Goal: Task Accomplishment & Management: Use online tool/utility

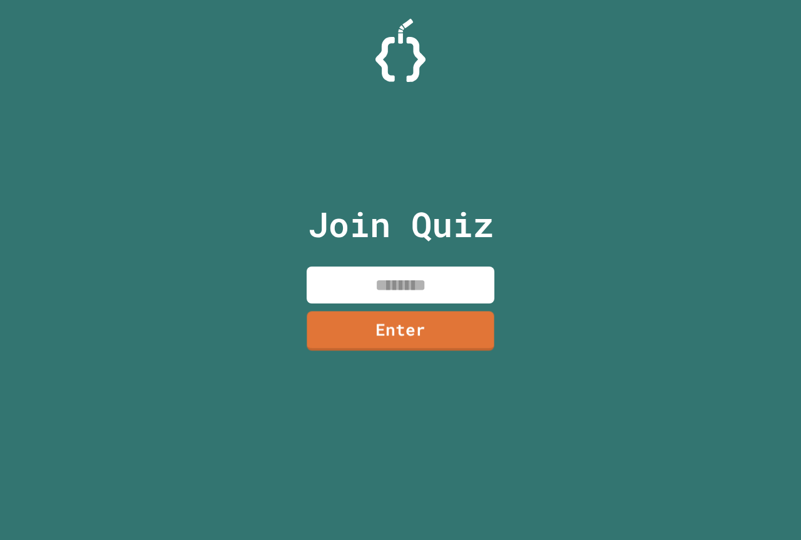
click at [448, 287] on input at bounding box center [400, 284] width 188 height 37
type input "********"
click at [433, 334] on link "Enter" at bounding box center [400, 329] width 191 height 41
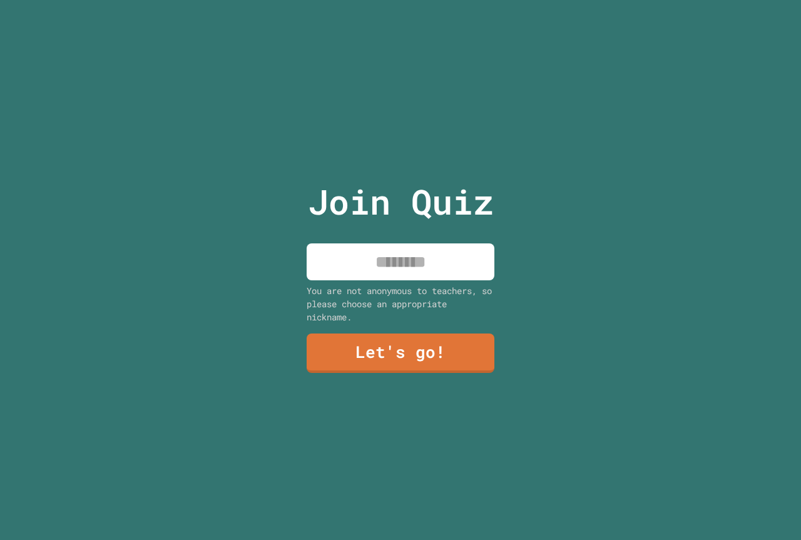
click at [422, 262] on input at bounding box center [400, 261] width 188 height 37
type input "*********"
click at [384, 341] on link "Let's go!" at bounding box center [400, 351] width 191 height 41
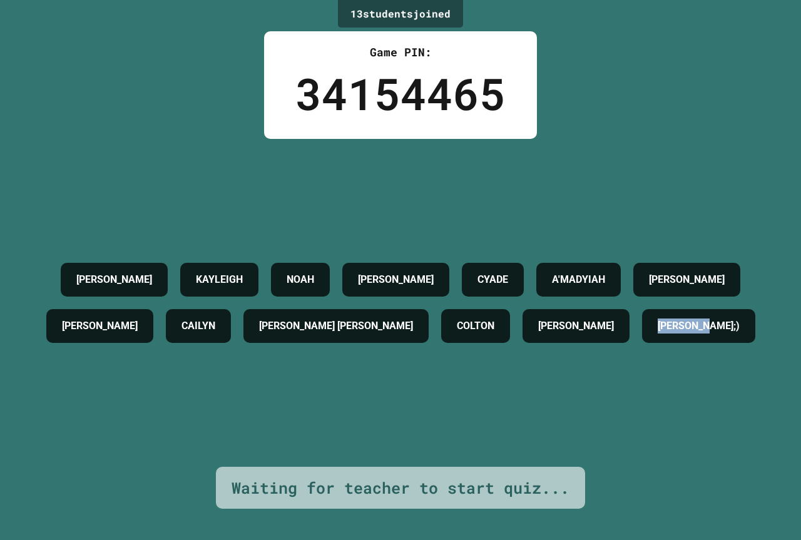
drag, startPoint x: 440, startPoint y: 361, endPoint x: 349, endPoint y: 367, distance: 90.9
click at [657, 333] on h4 "[PERSON_NAME];)" at bounding box center [698, 325] width 82 height 15
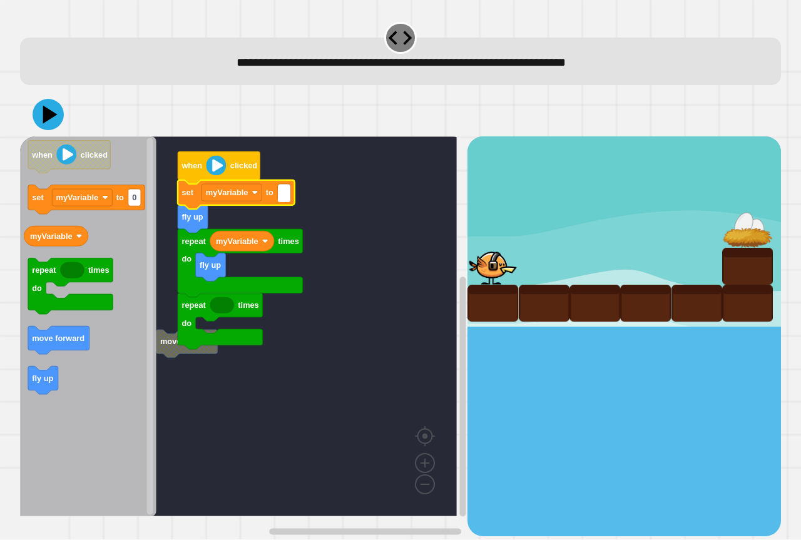
type input "*"
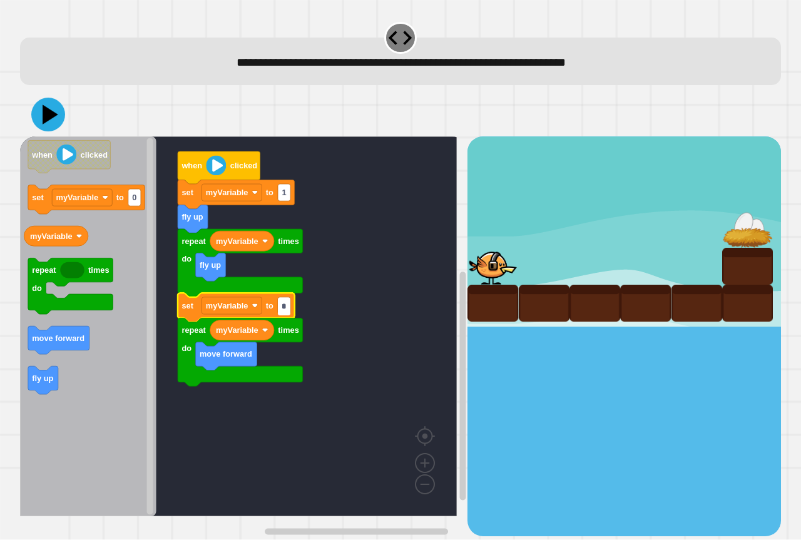
type input "*"
click at [47, 123] on icon at bounding box center [48, 115] width 38 height 38
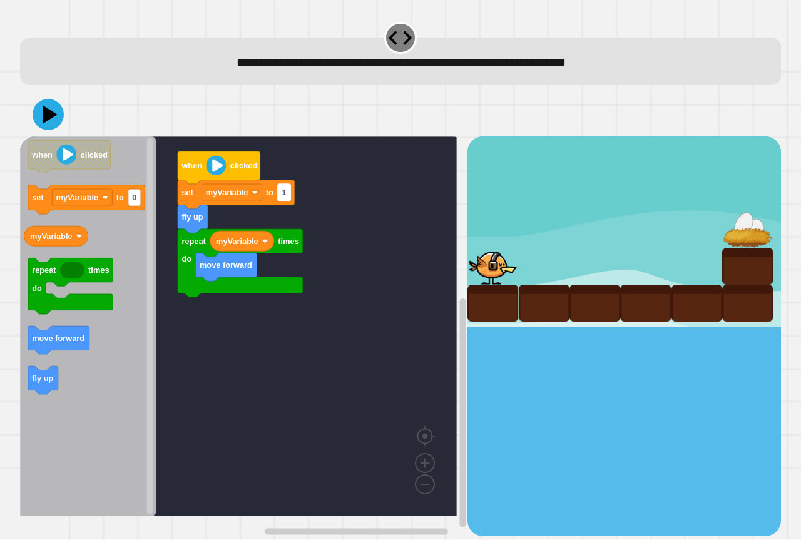
click at [283, 194] on text "1" at bounding box center [283, 192] width 4 height 9
type input "*"
click at [51, 118] on icon at bounding box center [51, 115] width 18 height 22
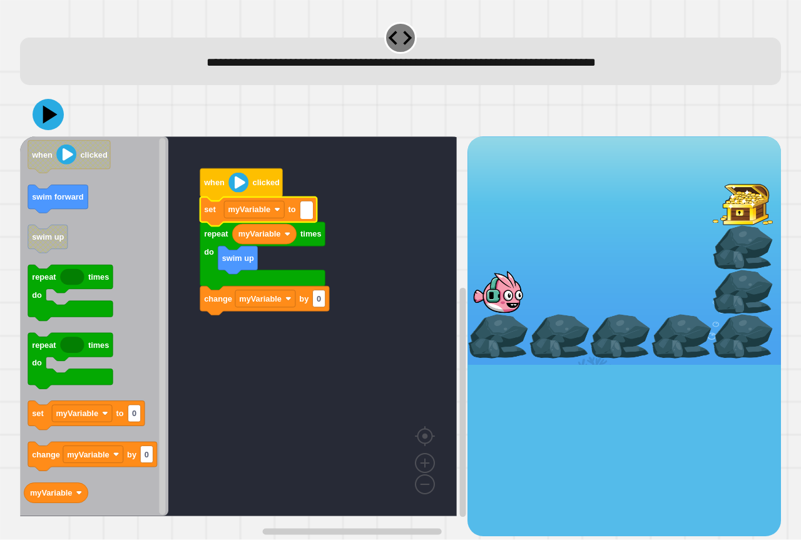
type input "*"
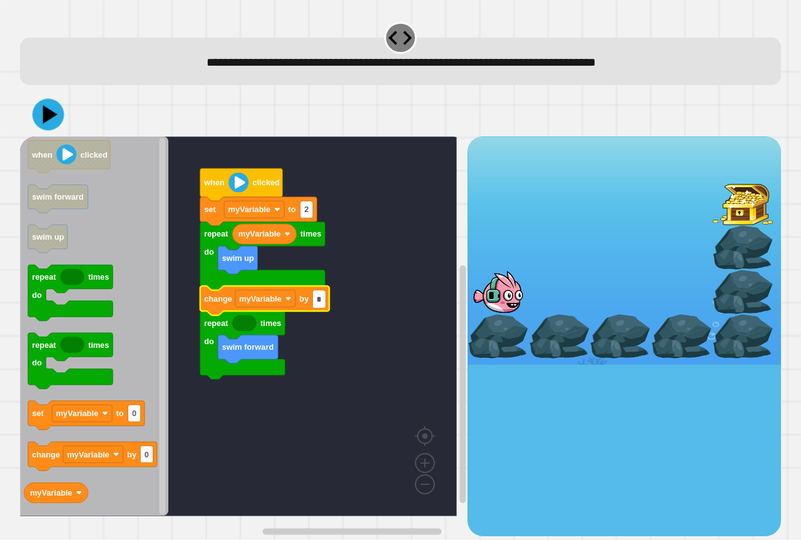
type input "*"
click at [39, 111] on icon at bounding box center [48, 115] width 38 height 38
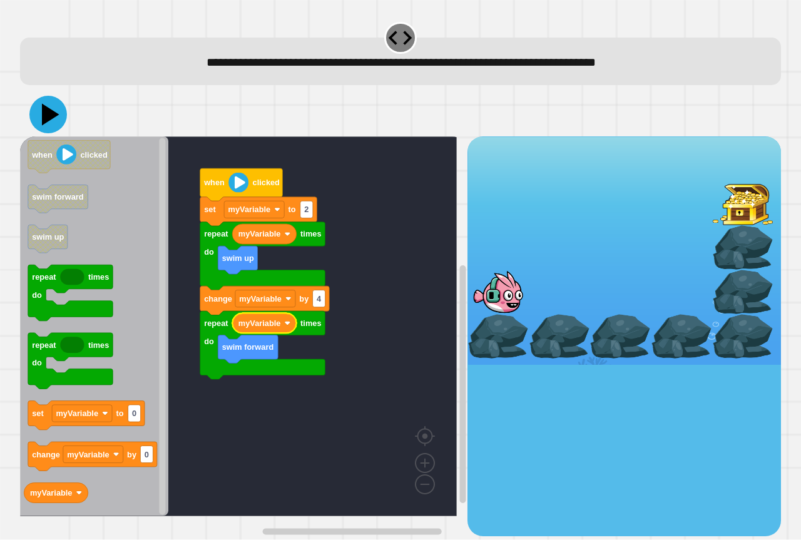
click at [53, 108] on icon at bounding box center [48, 115] width 38 height 38
click at [320, 299] on text "4" at bounding box center [318, 298] width 5 height 9
type input "*"
click at [49, 113] on icon at bounding box center [51, 115] width 18 height 22
click at [320, 300] on text "1" at bounding box center [318, 298] width 4 height 9
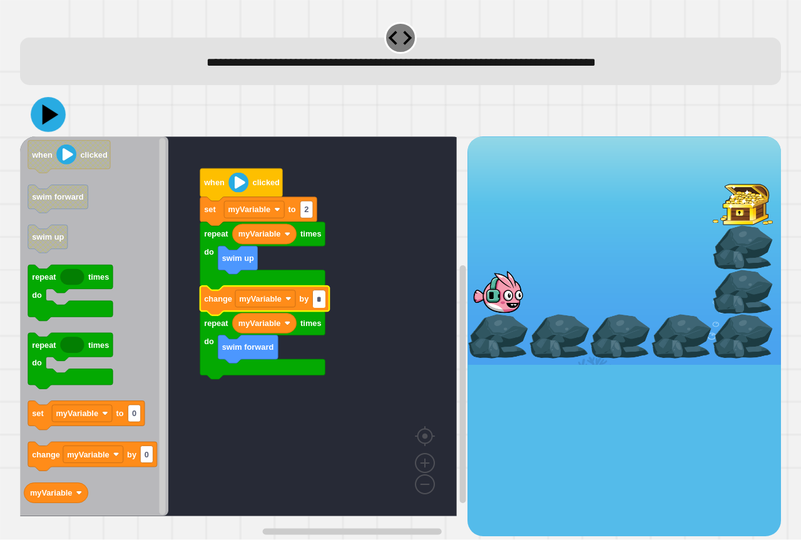
type input "*"
click at [43, 110] on icon at bounding box center [48, 115] width 38 height 38
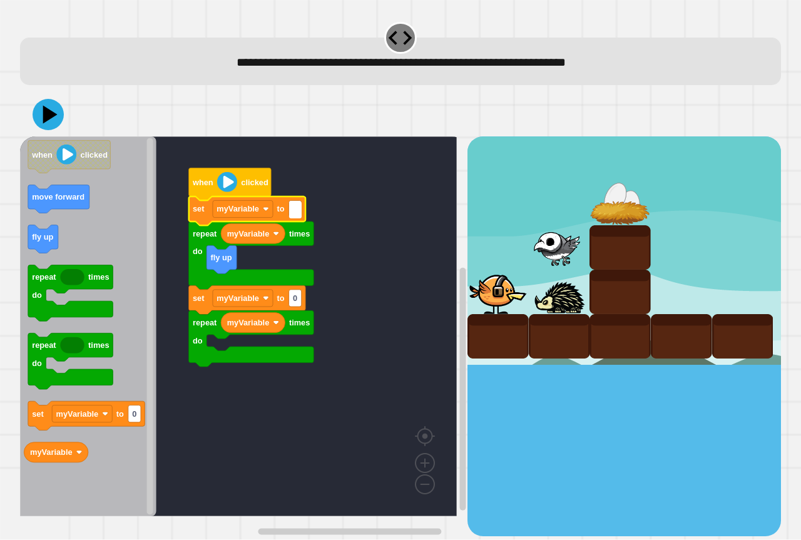
type input "*"
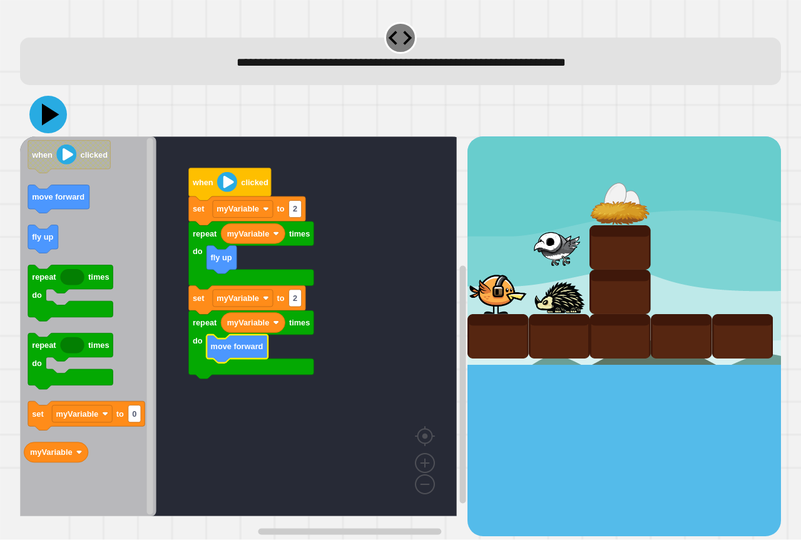
click at [51, 122] on icon at bounding box center [48, 115] width 38 height 38
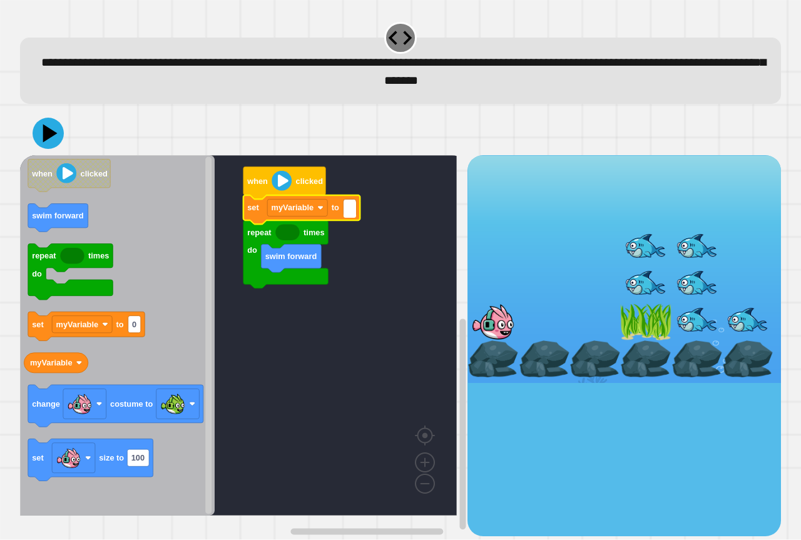
type input "*"
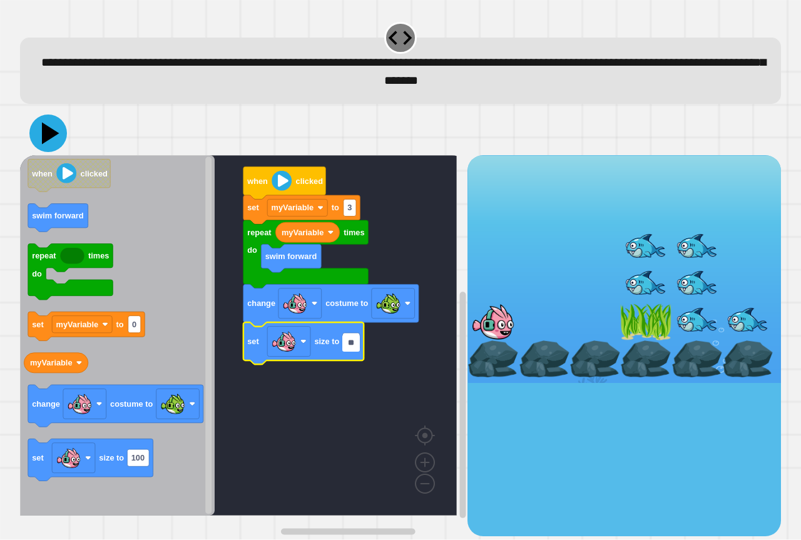
type input "**"
click at [49, 138] on icon at bounding box center [51, 134] width 18 height 22
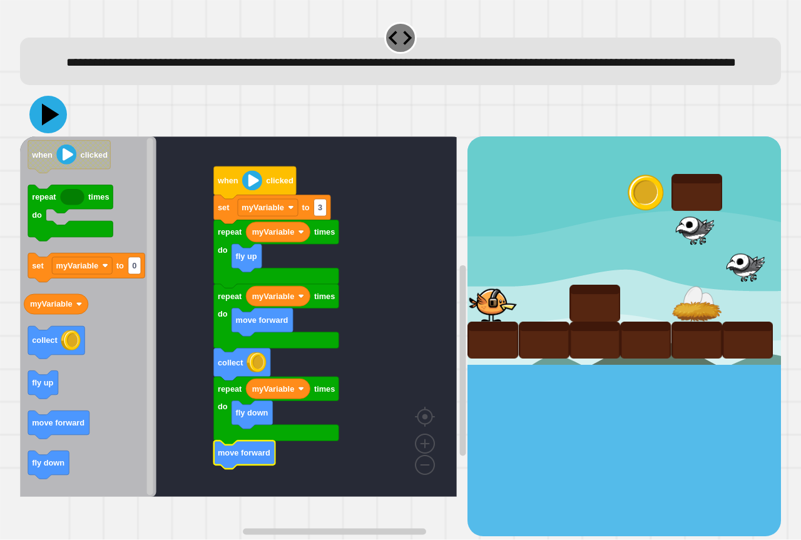
click at [49, 129] on icon at bounding box center [48, 115] width 38 height 38
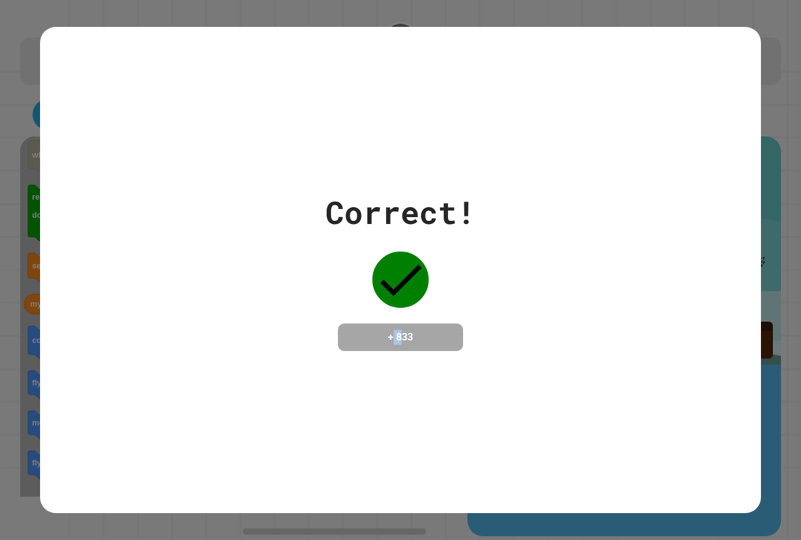
drag, startPoint x: 397, startPoint y: 328, endPoint x: 384, endPoint y: 335, distance: 14.5
click at [384, 335] on h4 "+ 833" at bounding box center [400, 337] width 100 height 15
click at [371, 397] on div "Correct! + 833" at bounding box center [400, 270] width 720 height 486
drag, startPoint x: 417, startPoint y: 330, endPoint x: 398, endPoint y: 338, distance: 20.4
click at [400, 338] on h4 "+ 833" at bounding box center [400, 337] width 100 height 15
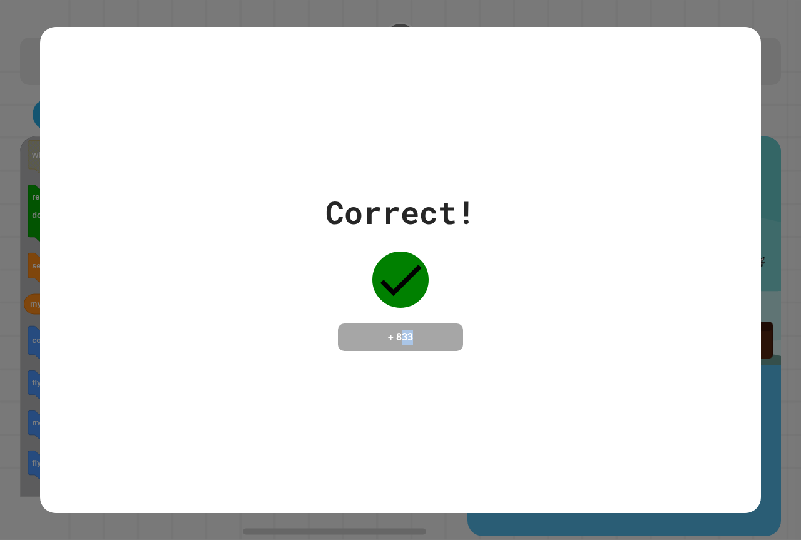
click at [408, 344] on h4 "+ 833" at bounding box center [400, 337] width 100 height 15
click at [410, 340] on h4 "+ 833" at bounding box center [400, 337] width 100 height 15
drag, startPoint x: 410, startPoint y: 341, endPoint x: 412, endPoint y: 353, distance: 12.8
click at [412, 353] on div "Correct! + 833" at bounding box center [400, 270] width 720 height 486
drag, startPoint x: 410, startPoint y: 336, endPoint x: 413, endPoint y: 351, distance: 14.7
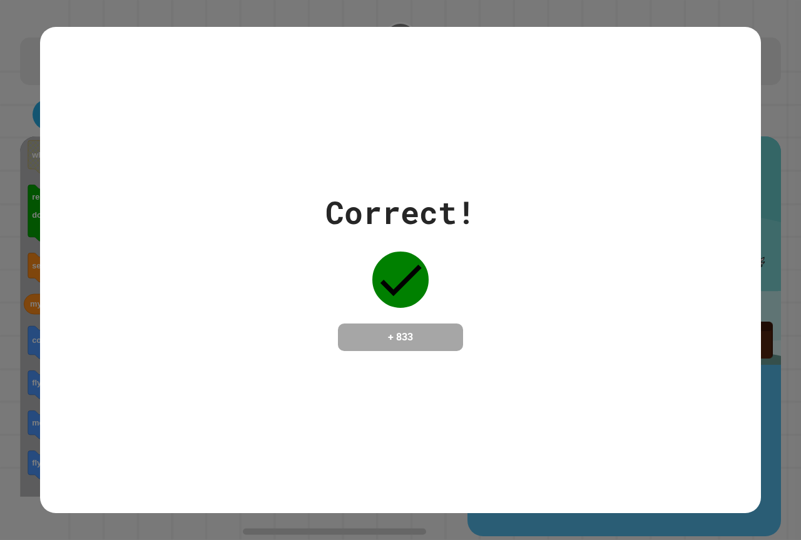
click at [413, 351] on div "+ 833" at bounding box center [400, 337] width 125 height 28
drag, startPoint x: 414, startPoint y: 336, endPoint x: 403, endPoint y: 341, distance: 12.3
click at [403, 341] on h4 "+ 833" at bounding box center [400, 337] width 100 height 15
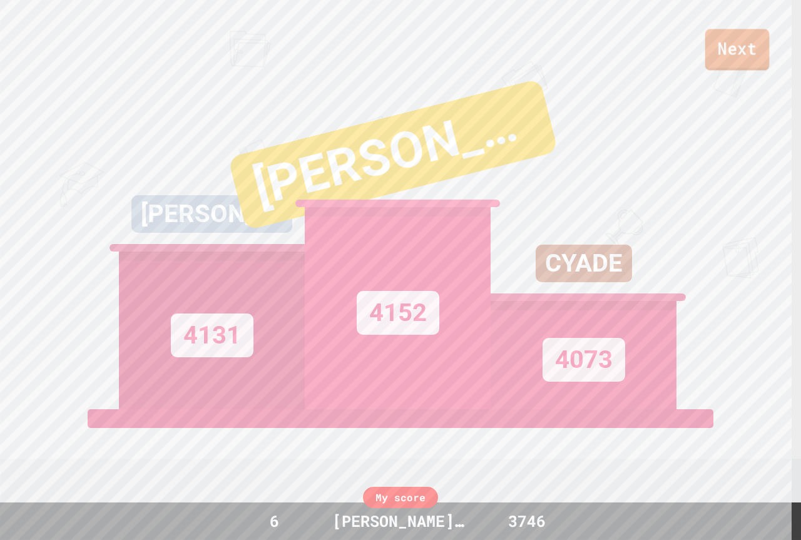
click at [731, 50] on link "Next" at bounding box center [737, 49] width 64 height 41
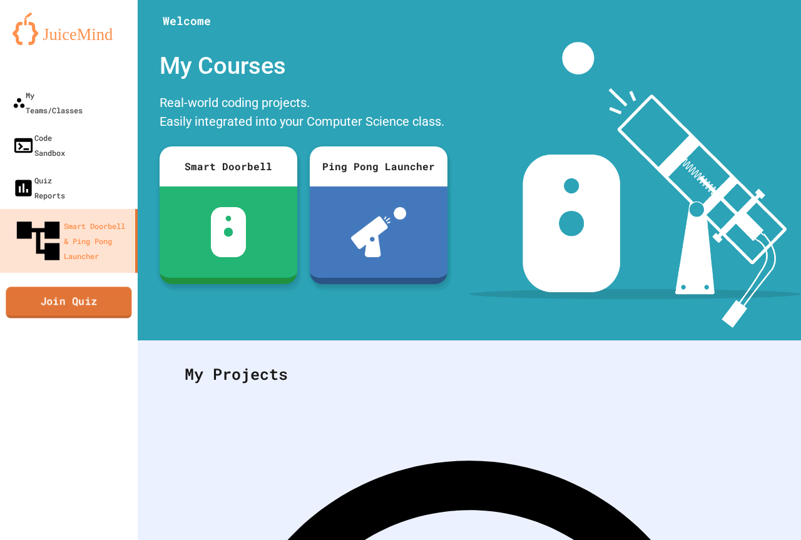
click at [104, 286] on link "Join Quiz" at bounding box center [69, 301] width 126 height 31
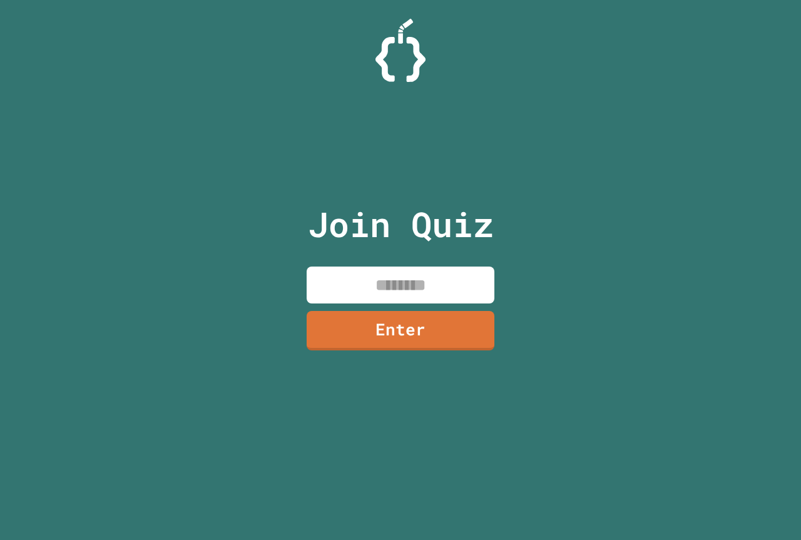
click at [437, 279] on input at bounding box center [400, 284] width 188 height 37
type input "********"
click at [405, 318] on link "Enter" at bounding box center [400, 328] width 185 height 41
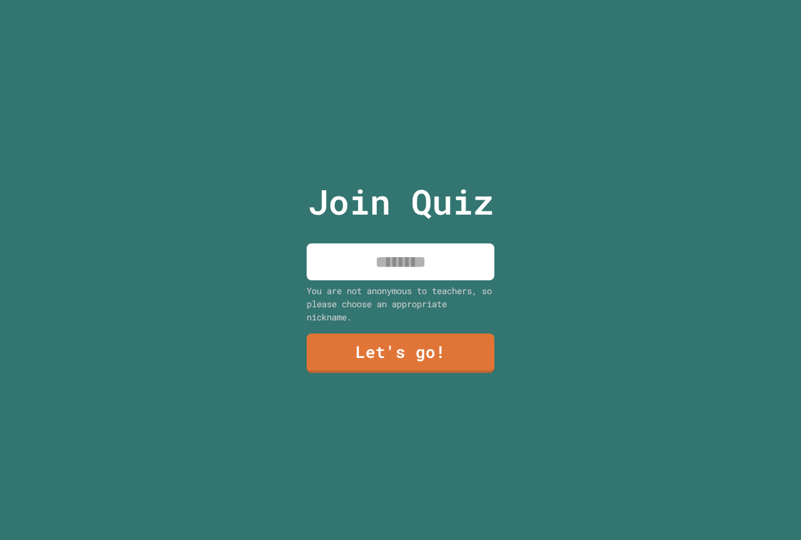
click at [430, 258] on input at bounding box center [400, 261] width 188 height 37
type input "*********"
click at [420, 335] on link "Let's go!" at bounding box center [400, 351] width 184 height 41
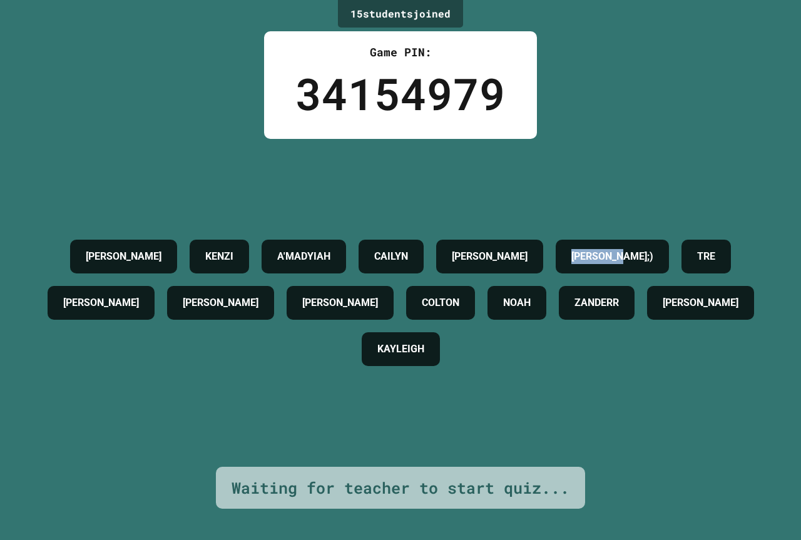
drag, startPoint x: 478, startPoint y: 260, endPoint x: 622, endPoint y: 234, distance: 146.1
click at [622, 240] on div "[PERSON_NAME];)" at bounding box center [611, 257] width 113 height 34
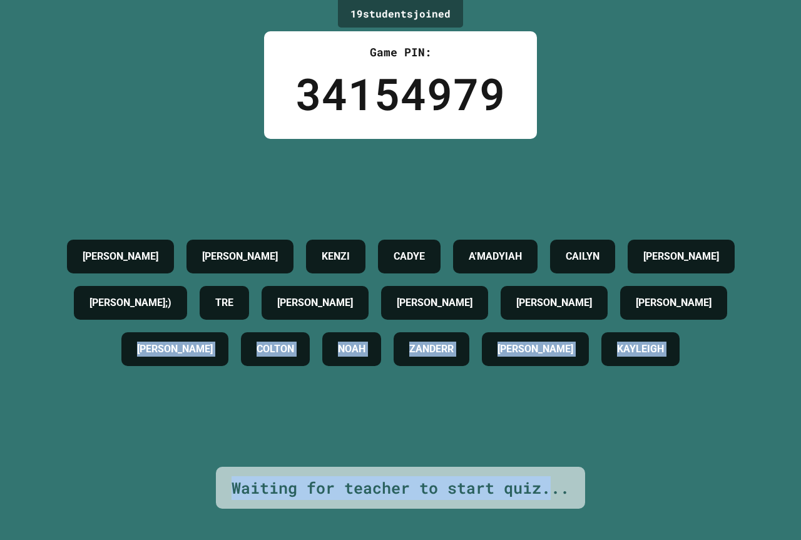
drag, startPoint x: 550, startPoint y: 469, endPoint x: 161, endPoint y: 403, distance: 394.5
click at [161, 403] on div "19 student s joined Game PIN: 34154979 [PERSON_NAME] [PERSON_NAME] CADYE A'MADY…" at bounding box center [400, 270] width 801 height 540
click at [161, 372] on div "[PERSON_NAME] [PERSON_NAME] CADYE A'MADYIAH [PERSON_NAME];) TRE [PERSON_NAME] […" at bounding box center [400, 302] width 738 height 139
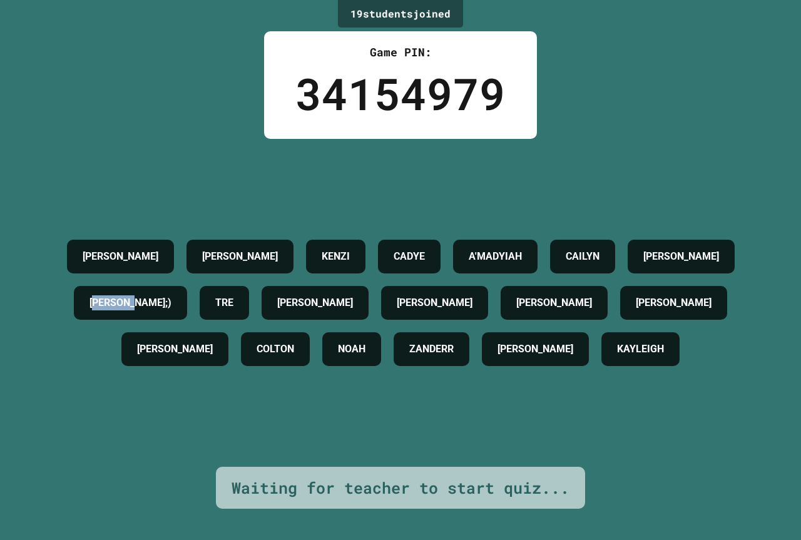
drag, startPoint x: 345, startPoint y: 276, endPoint x: 271, endPoint y: 281, distance: 74.6
click at [171, 295] on h4 "[PERSON_NAME];)" at bounding box center [130, 302] width 82 height 15
click at [187, 286] on div "[PERSON_NAME];)" at bounding box center [130, 303] width 113 height 34
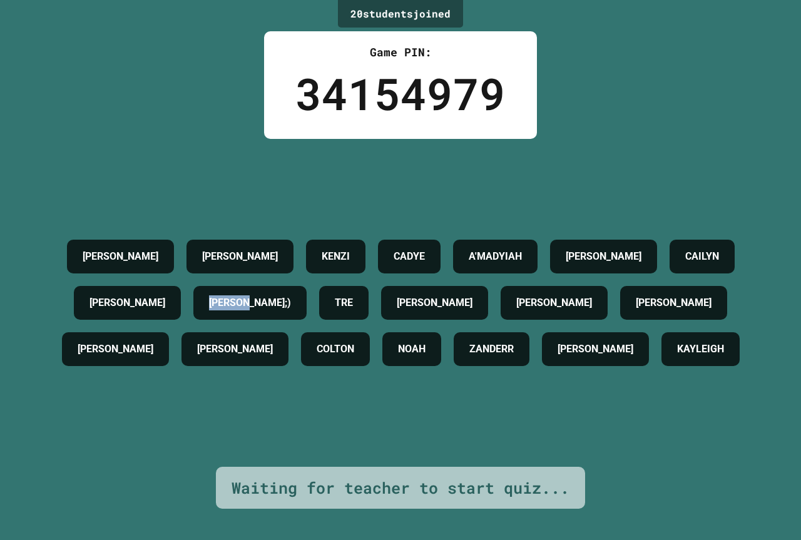
click at [306, 286] on div "[PERSON_NAME];)" at bounding box center [249, 303] width 113 height 34
drag, startPoint x: 457, startPoint y: 280, endPoint x: 403, endPoint y: 283, distance: 53.9
click at [306, 286] on div "[PERSON_NAME];)" at bounding box center [249, 303] width 113 height 34
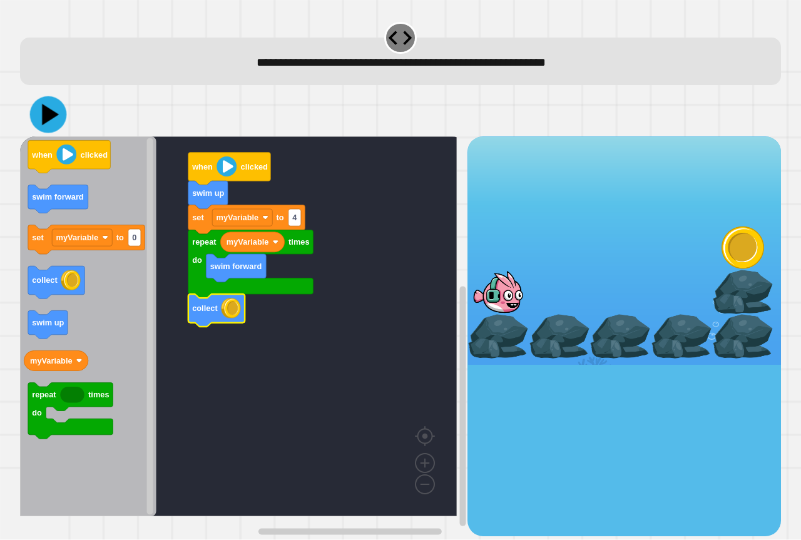
click at [44, 106] on icon at bounding box center [48, 114] width 37 height 37
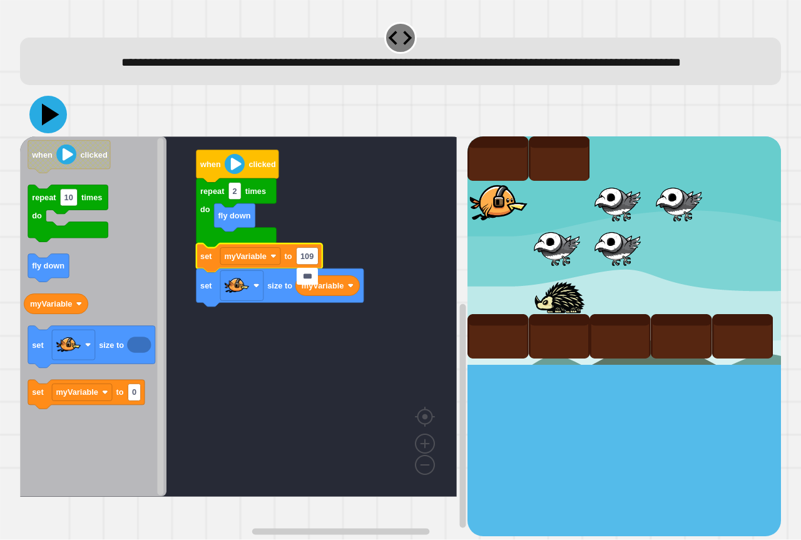
click at [37, 128] on icon at bounding box center [48, 115] width 38 height 38
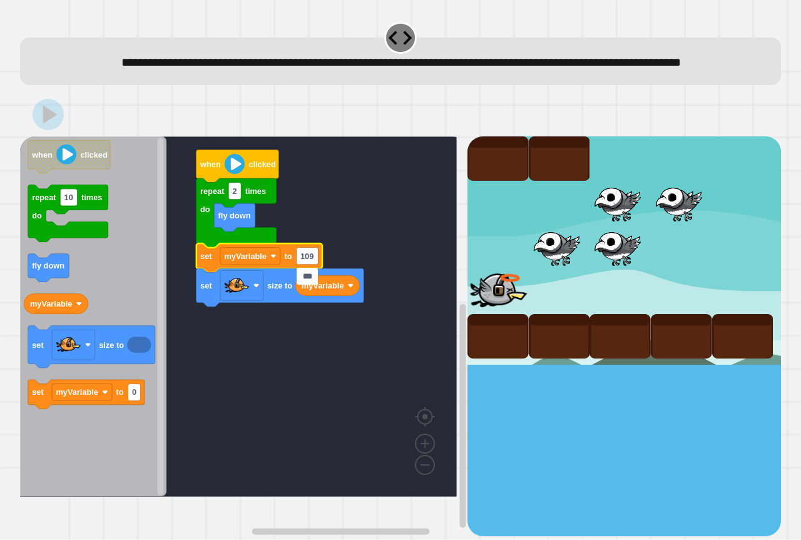
click at [312, 276] on input "***" at bounding box center [307, 276] width 22 height 17
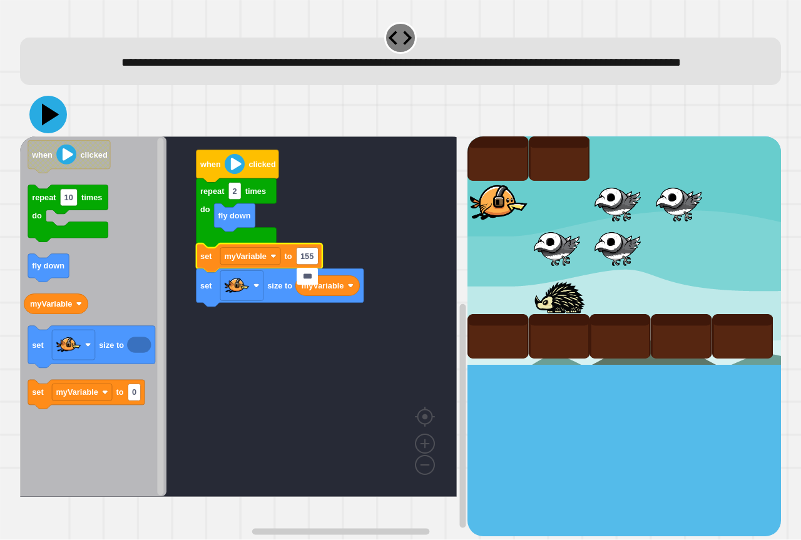
type input "***"
click at [48, 129] on icon at bounding box center [48, 115] width 38 height 38
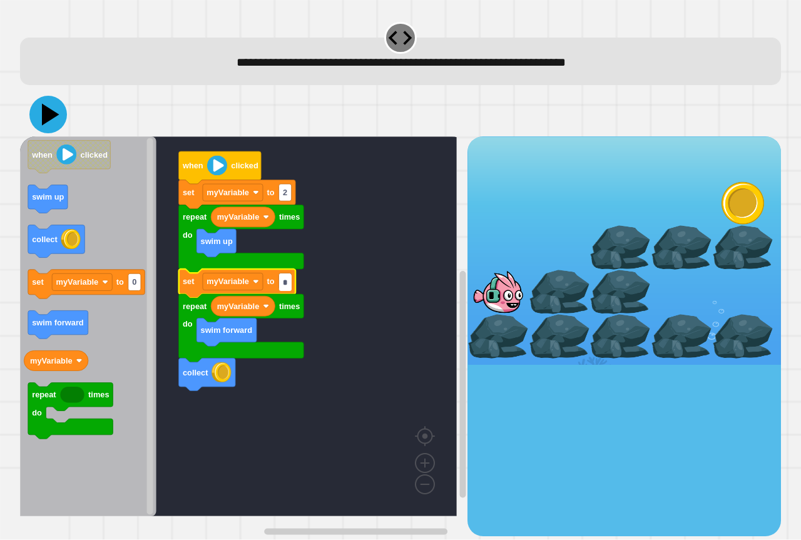
type input "*"
click at [46, 121] on icon at bounding box center [51, 115] width 18 height 22
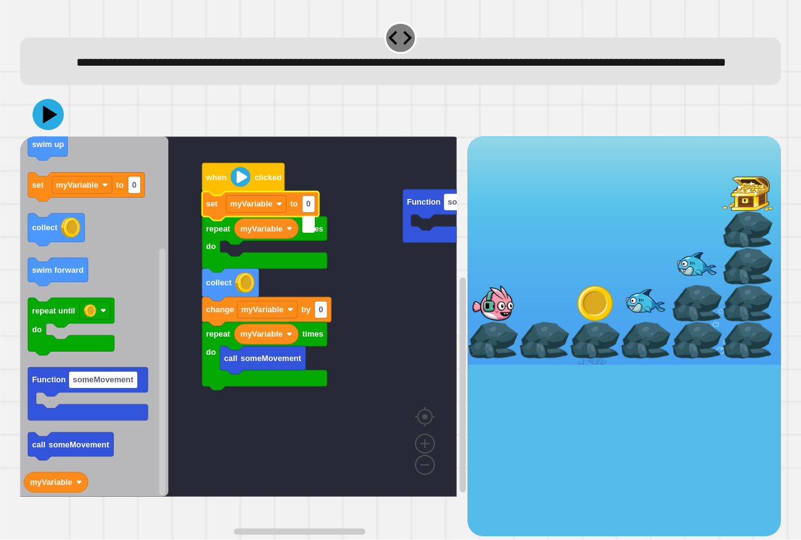
type input "*"
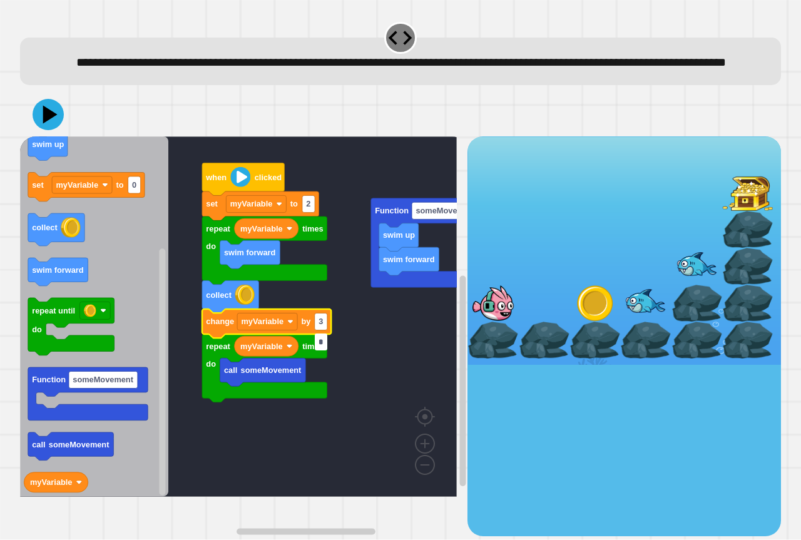
type input "*"
click at [56, 133] on icon at bounding box center [48, 115] width 38 height 38
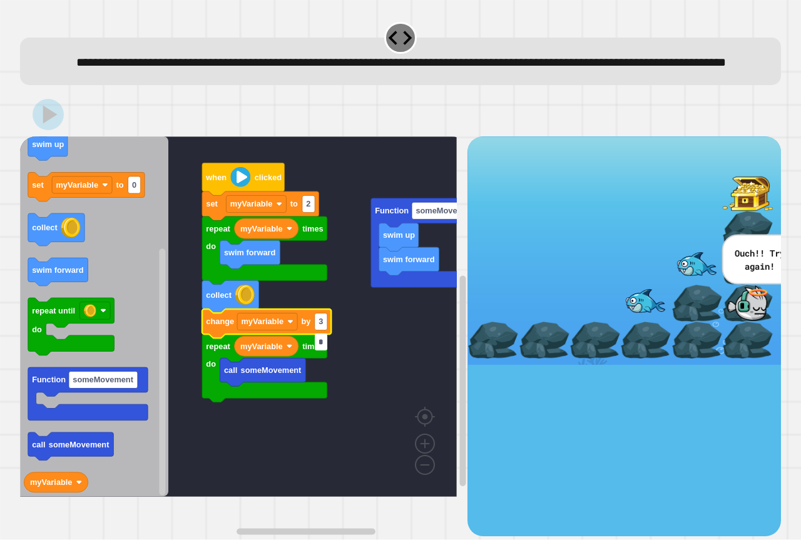
click at [326, 343] on input "*" at bounding box center [321, 341] width 13 height 17
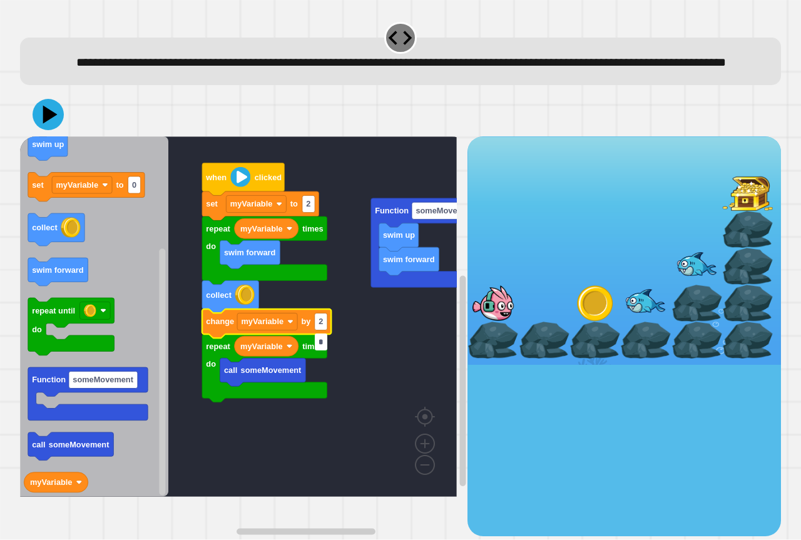
type input "*"
click at [39, 122] on icon at bounding box center [48, 115] width 38 height 38
click at [323, 341] on input "*" at bounding box center [321, 341] width 13 height 17
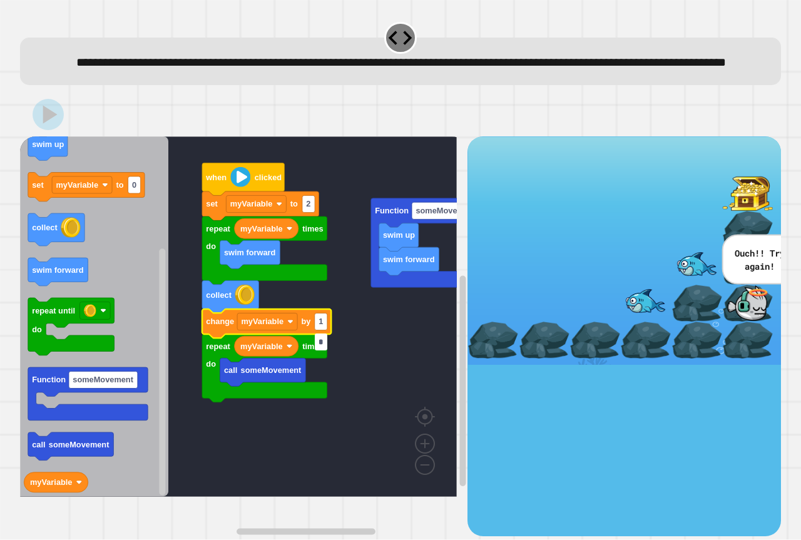
type input "*"
click at [58, 129] on icon at bounding box center [48, 114] width 31 height 31
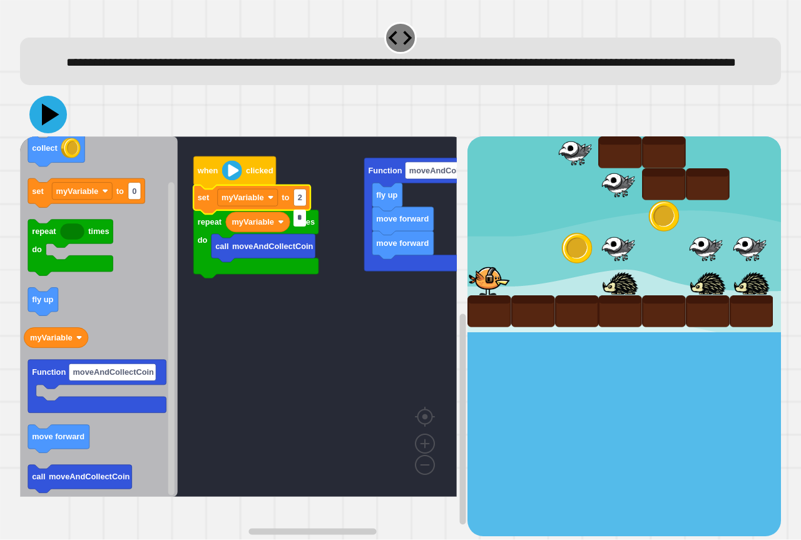
type input "*"
click at [37, 127] on icon at bounding box center [48, 115] width 38 height 38
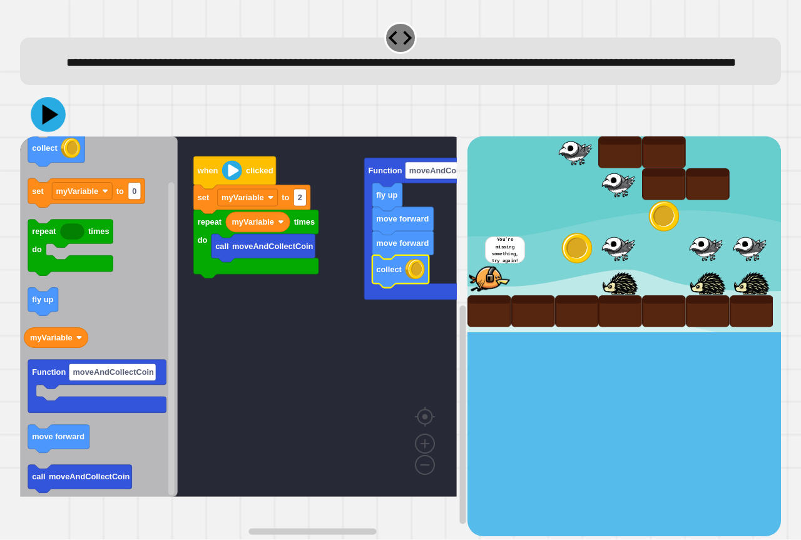
click at [53, 133] on icon at bounding box center [48, 115] width 35 height 35
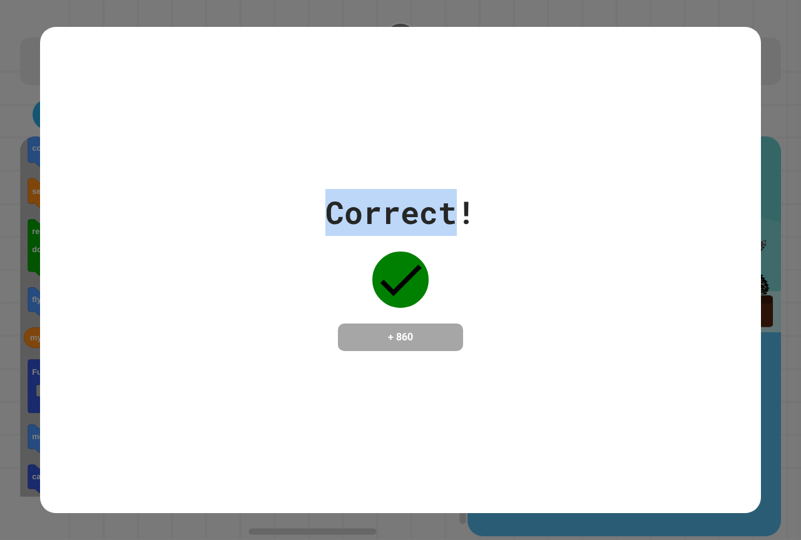
drag, startPoint x: 460, startPoint y: 208, endPoint x: 247, endPoint y: 177, distance: 215.5
click at [247, 177] on div "Correct! + 860" at bounding box center [400, 270] width 720 height 486
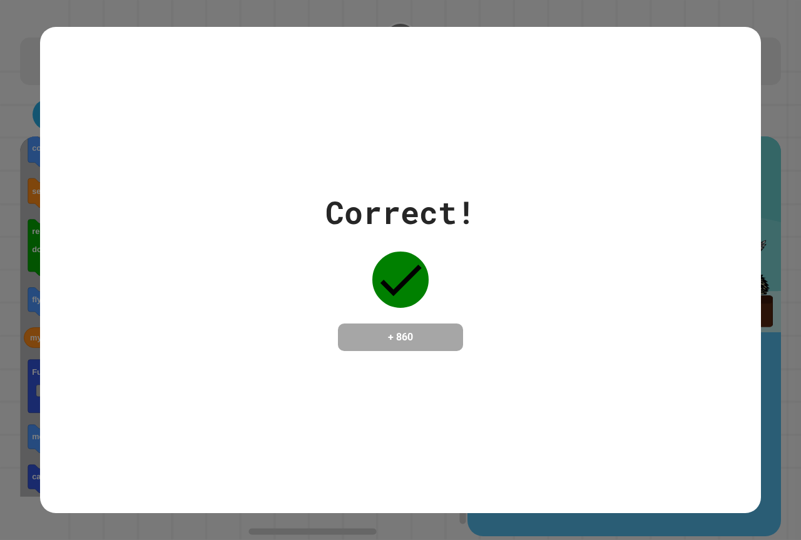
drag, startPoint x: 641, startPoint y: 157, endPoint x: 600, endPoint y: 174, distance: 44.8
click at [638, 159] on div "Correct! + 860" at bounding box center [400, 270] width 720 height 486
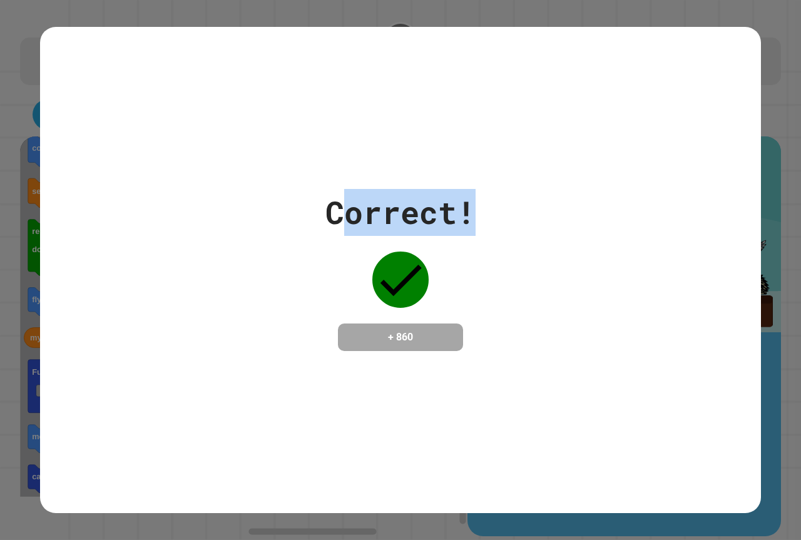
drag, startPoint x: 338, startPoint y: 202, endPoint x: 644, endPoint y: 212, distance: 305.4
click at [644, 212] on div "Correct! + 860" at bounding box center [400, 270] width 720 height 162
click at [353, 175] on div "Correct! + 860" at bounding box center [400, 270] width 720 height 486
drag, startPoint x: 198, startPoint y: 178, endPoint x: 610, endPoint y: 201, distance: 413.4
click at [607, 202] on div "Correct! + 860" at bounding box center [400, 270] width 720 height 486
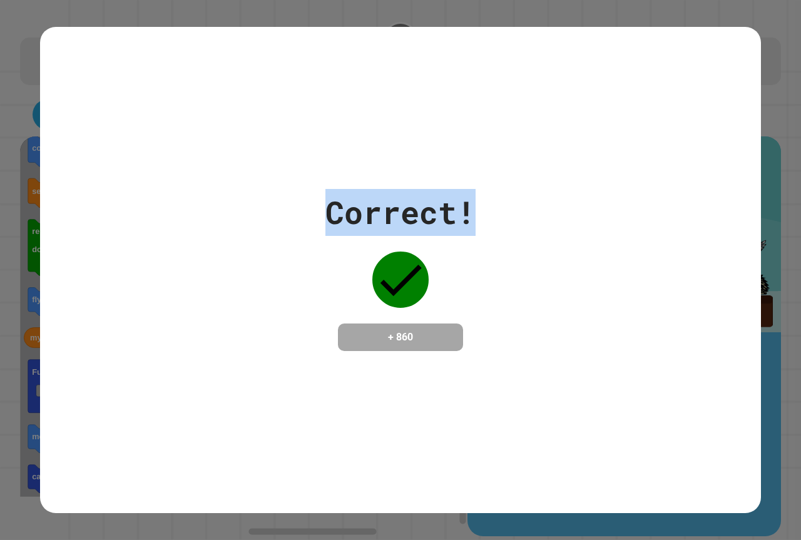
click at [148, 143] on div "Correct! + 860" at bounding box center [400, 270] width 720 height 486
click at [497, 155] on div "Correct! + 860" at bounding box center [400, 270] width 720 height 486
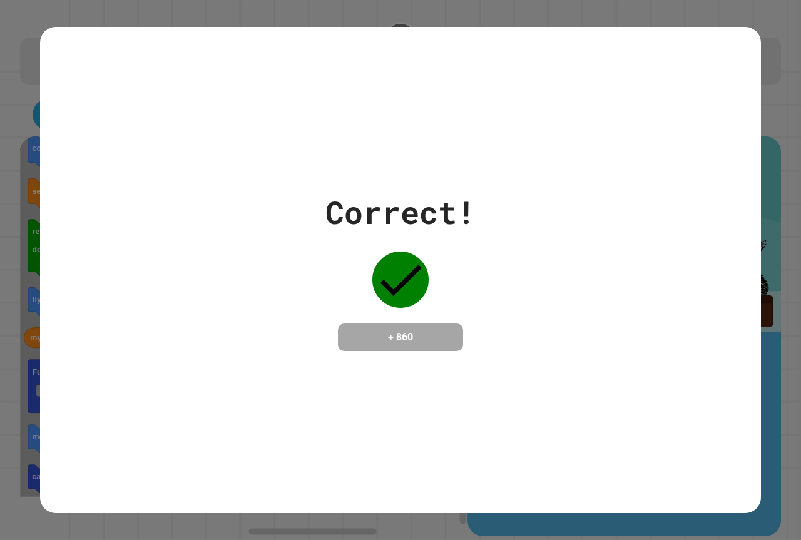
click at [497, 153] on div "Correct! + 860" at bounding box center [400, 270] width 720 height 486
drag, startPoint x: 427, startPoint y: 205, endPoint x: 437, endPoint y: 208, distance: 10.5
click at [437, 208] on div "Correct!" at bounding box center [400, 212] width 150 height 47
click at [422, 208] on div "Correct!" at bounding box center [400, 212] width 150 height 47
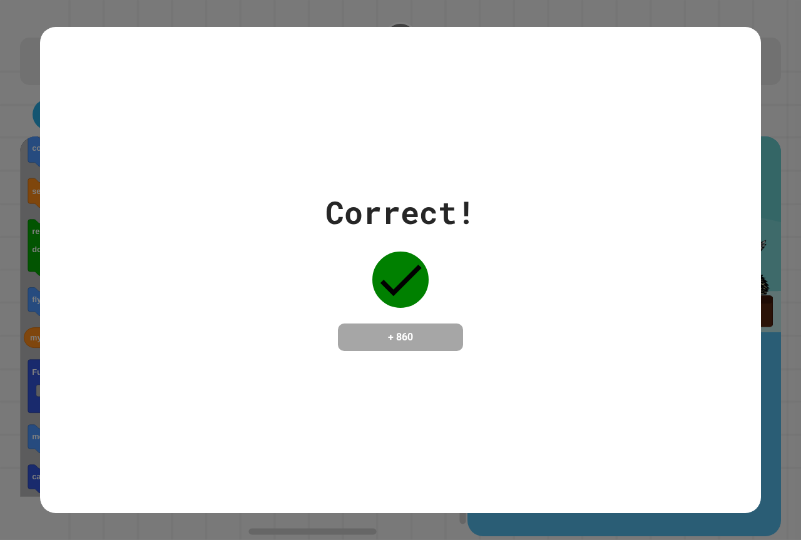
click at [425, 210] on div "Correct!" at bounding box center [400, 212] width 150 height 47
drag, startPoint x: 432, startPoint y: 213, endPoint x: 423, endPoint y: 215, distance: 8.3
click at [423, 215] on div "Correct!" at bounding box center [400, 212] width 150 height 47
click at [520, 324] on div "Correct! + 860" at bounding box center [400, 270] width 720 height 162
drag, startPoint x: 420, startPoint y: 336, endPoint x: 403, endPoint y: 336, distance: 17.5
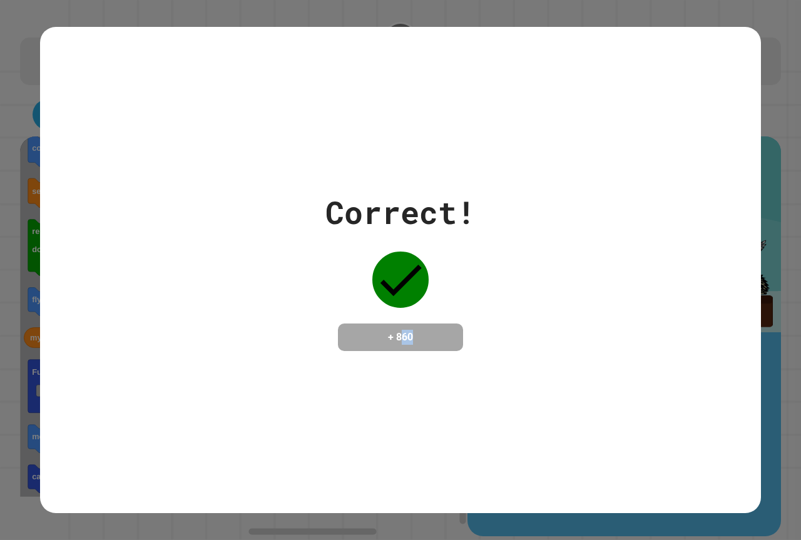
click at [403, 336] on h4 "+ 860" at bounding box center [400, 337] width 100 height 15
click at [539, 328] on div "Correct! + 860" at bounding box center [400, 270] width 720 height 162
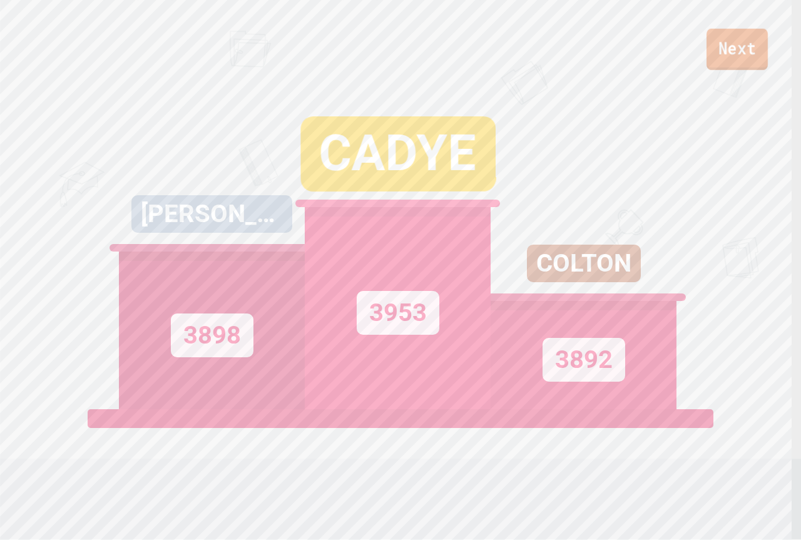
click at [725, 49] on link "Next" at bounding box center [736, 49] width 61 height 41
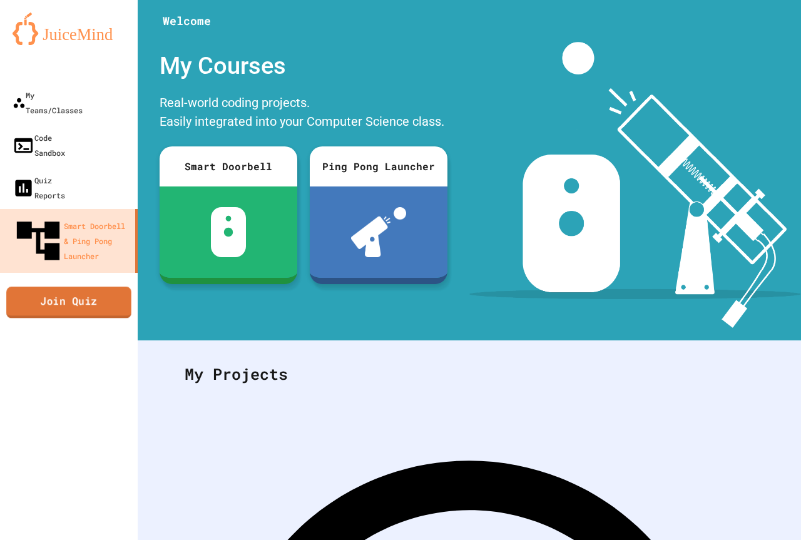
click at [106, 286] on link "Join Quiz" at bounding box center [68, 301] width 125 height 31
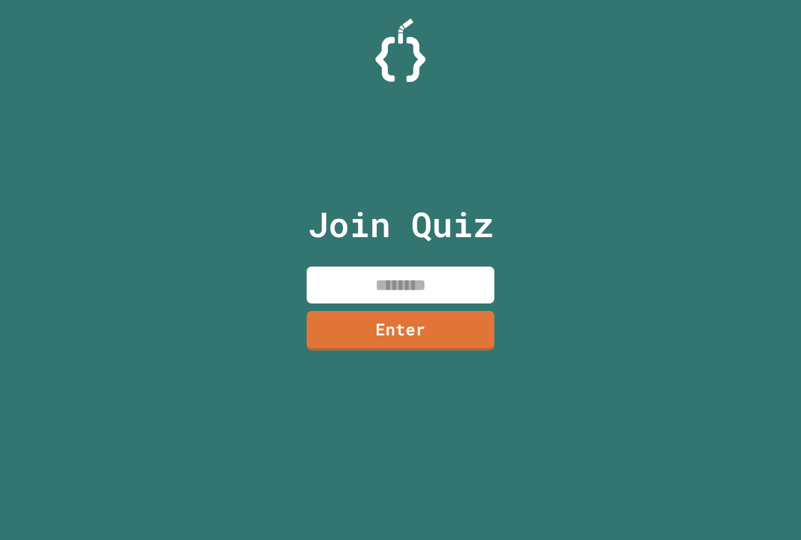
click at [441, 278] on input at bounding box center [400, 284] width 188 height 37
type input "********"
drag, startPoint x: 443, startPoint y: 320, endPoint x: 443, endPoint y: 311, distance: 8.1
click at [443, 311] on link "Enter" at bounding box center [401, 329] width 190 height 41
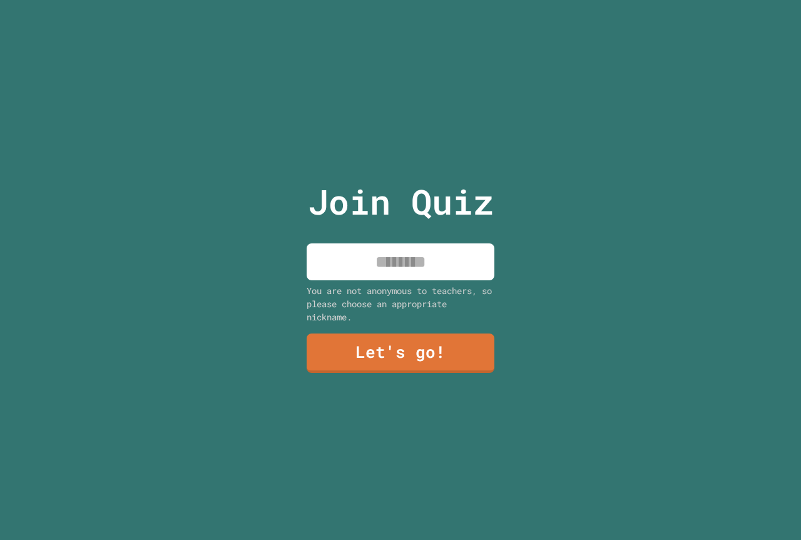
click at [408, 255] on input at bounding box center [400, 261] width 188 height 37
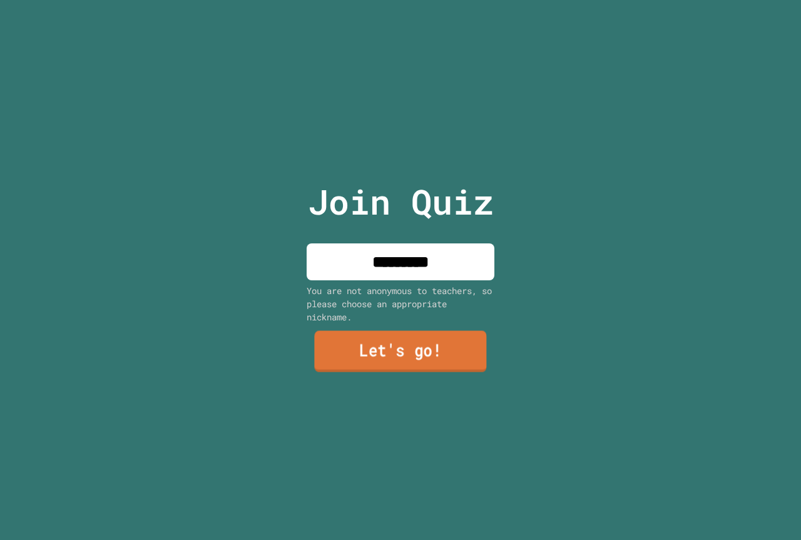
type input "*********"
click at [404, 346] on link "Let's go!" at bounding box center [400, 351] width 172 height 41
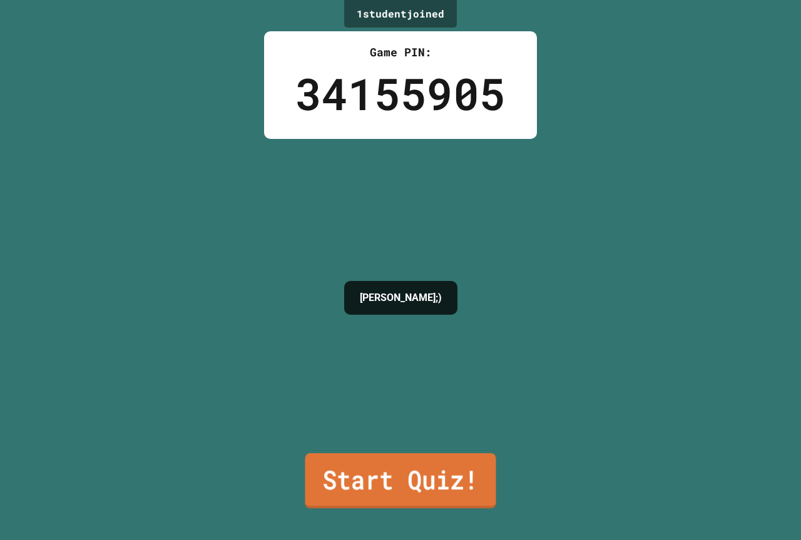
click at [388, 463] on link "Start Quiz!" at bounding box center [400, 480] width 191 height 55
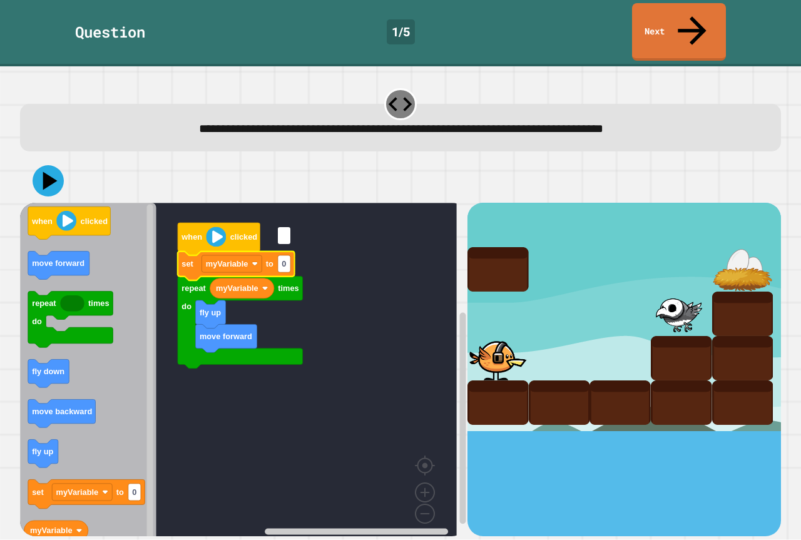
type input "*"
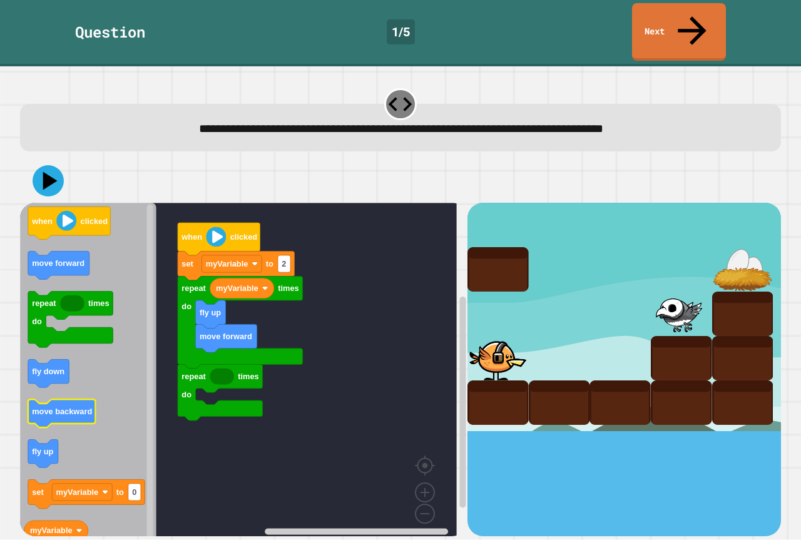
click at [58, 407] on text "move backward" at bounding box center [62, 411] width 60 height 9
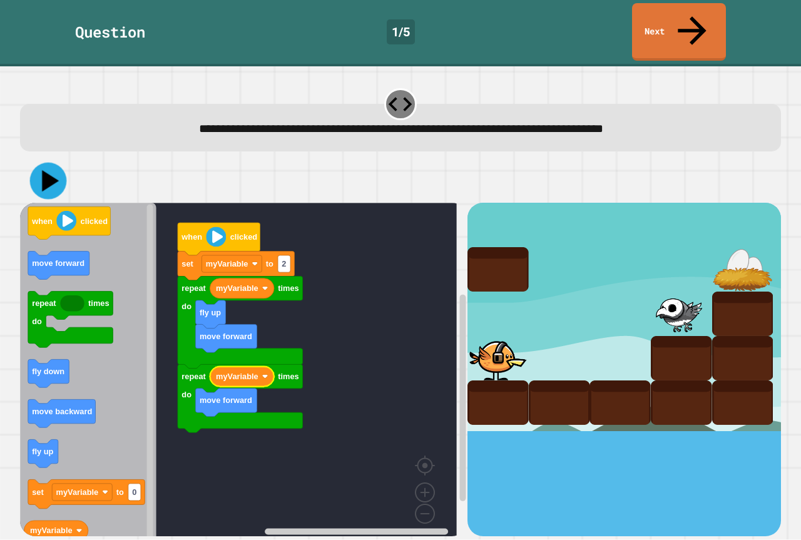
click at [57, 163] on icon at bounding box center [48, 181] width 37 height 37
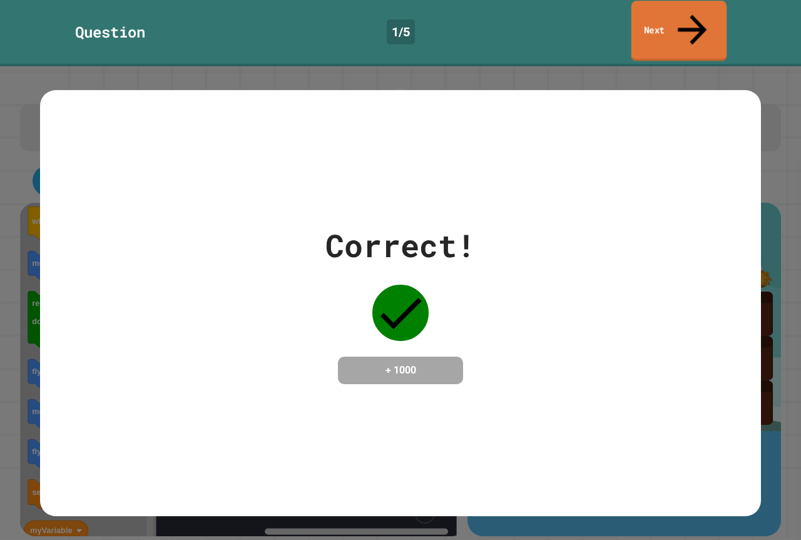
click at [709, 19] on link "Next" at bounding box center [679, 31] width 96 height 61
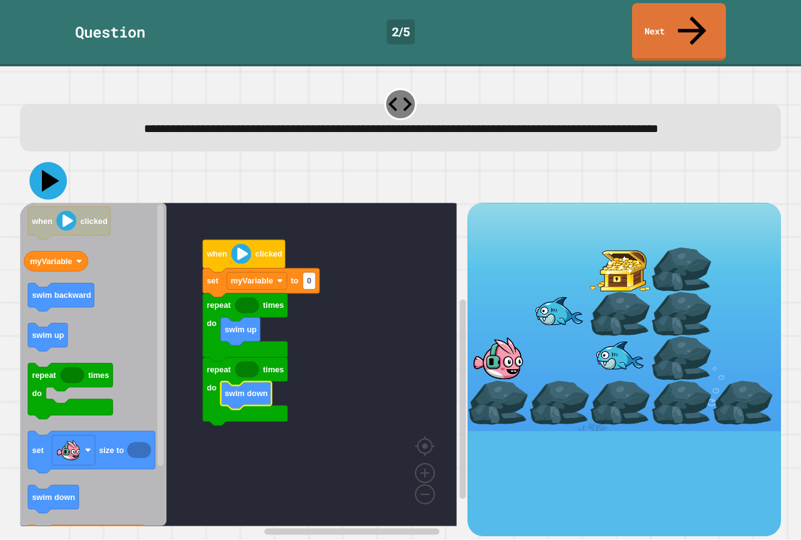
click at [46, 174] on icon at bounding box center [51, 181] width 18 height 22
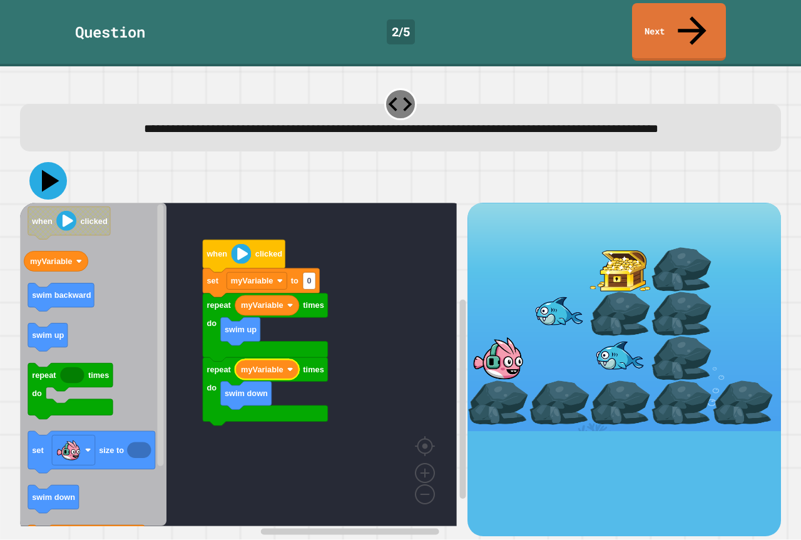
click at [57, 184] on icon at bounding box center [48, 181] width 38 height 38
type input "*"
click at [26, 165] on div at bounding box center [400, 181] width 761 height 44
click at [77, 176] on div at bounding box center [400, 181] width 761 height 44
click at [48, 173] on icon at bounding box center [50, 180] width 15 height 19
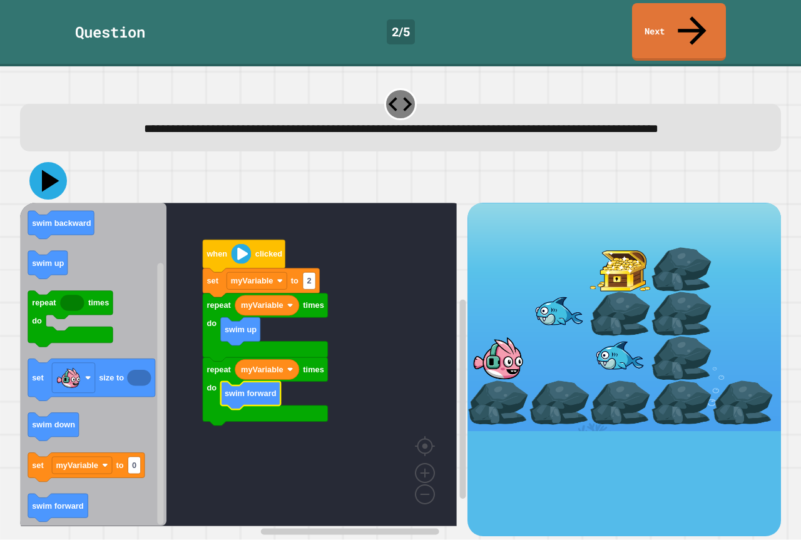
drag, startPoint x: 56, startPoint y: 163, endPoint x: 146, endPoint y: 205, distance: 99.1
click at [56, 164] on icon at bounding box center [48, 181] width 38 height 38
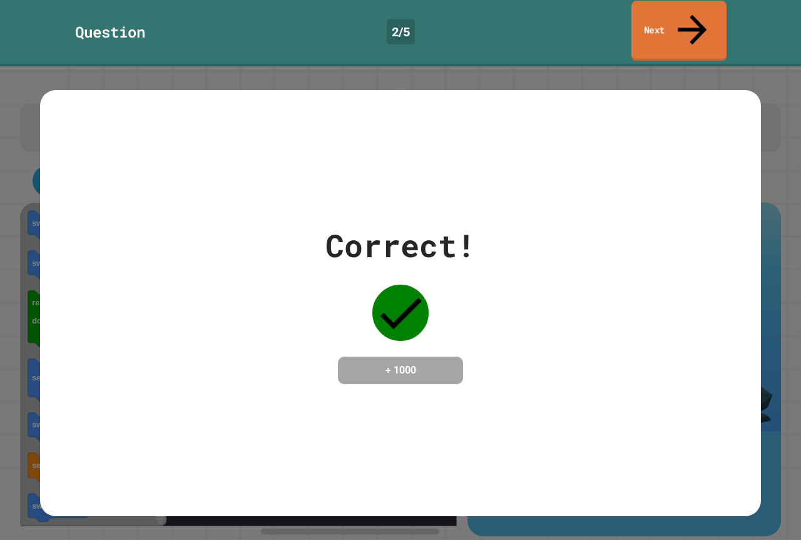
click at [679, 22] on link "Next" at bounding box center [678, 31] width 95 height 61
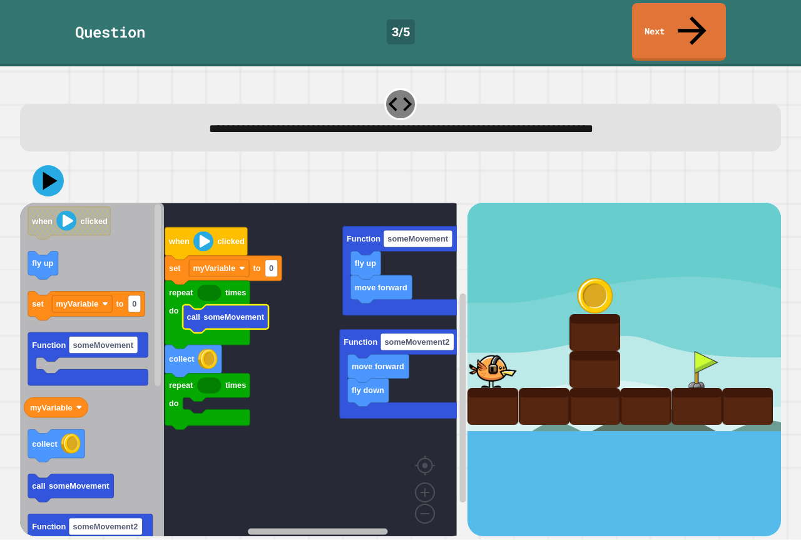
click at [303, 528] on rect "Blockly Workspace" at bounding box center [318, 531] width 140 height 6
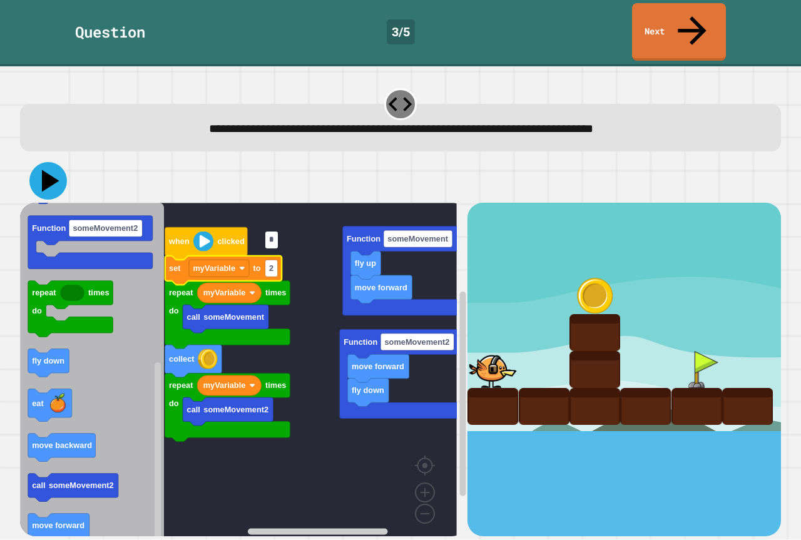
type input "*"
click at [46, 170] on icon at bounding box center [51, 181] width 18 height 22
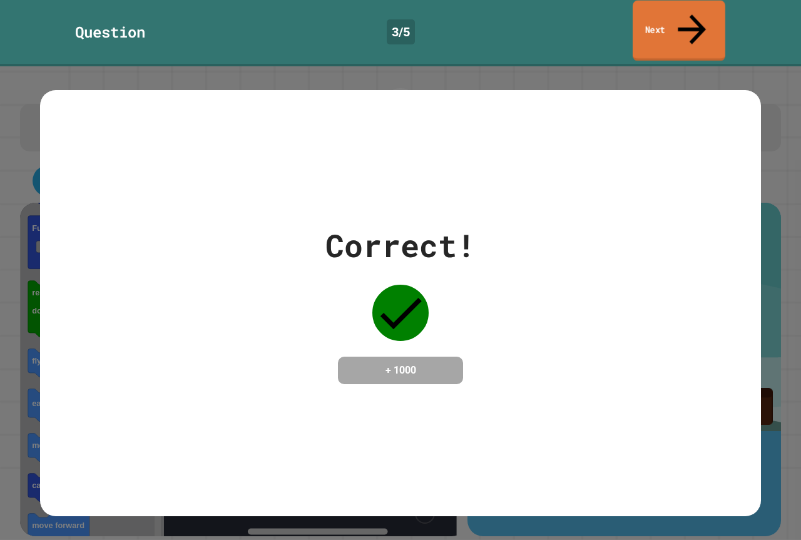
click at [669, 6] on link "Next" at bounding box center [678, 31] width 93 height 61
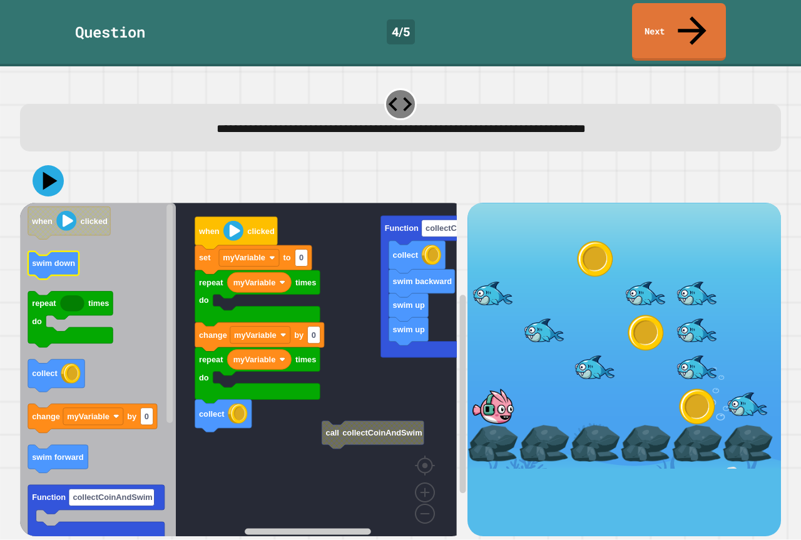
click at [48, 259] on text "swim down" at bounding box center [53, 263] width 43 height 9
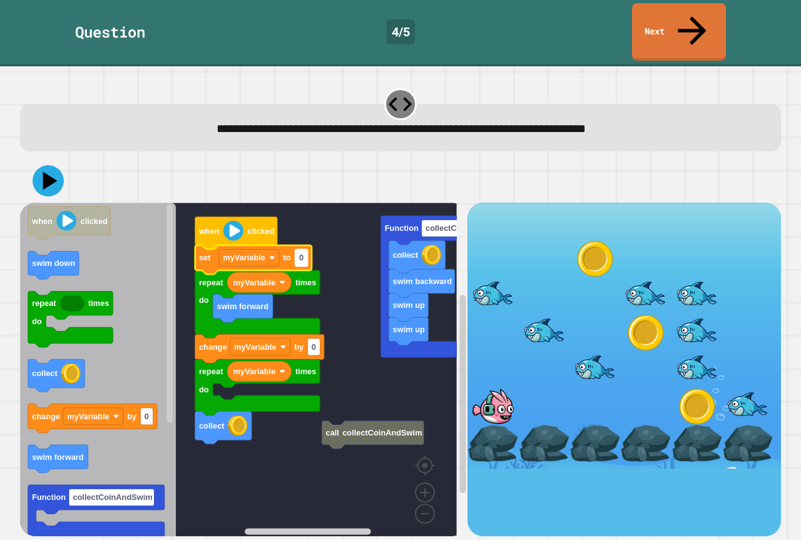
click at [303, 253] on text "0" at bounding box center [301, 257] width 4 height 9
type input "*"
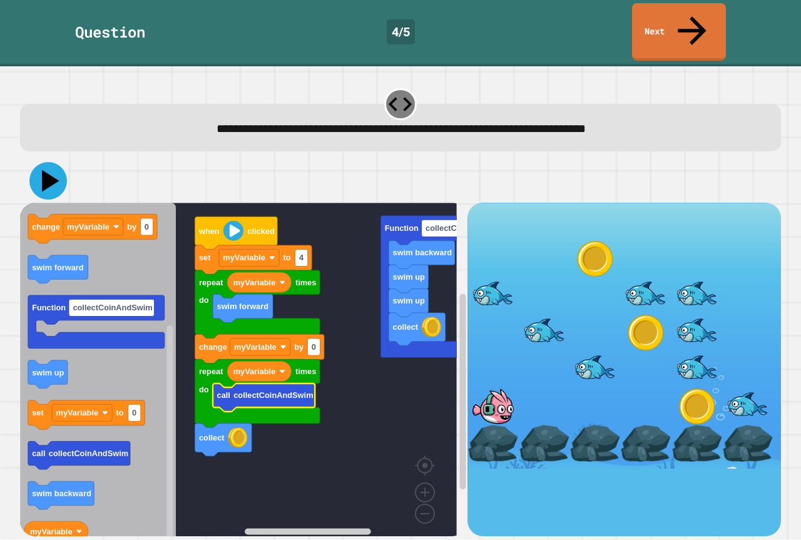
click at [51, 162] on icon at bounding box center [48, 181] width 38 height 38
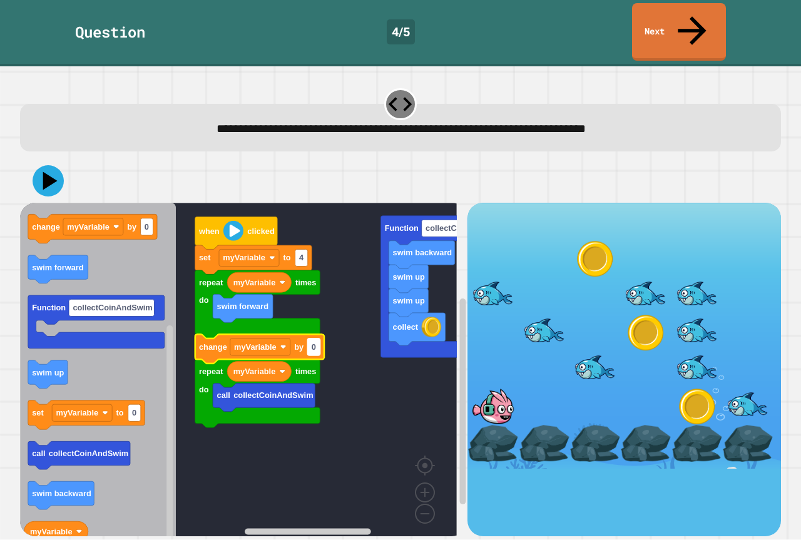
click at [317, 338] on rect "Blockly Workspace" at bounding box center [313, 346] width 13 height 17
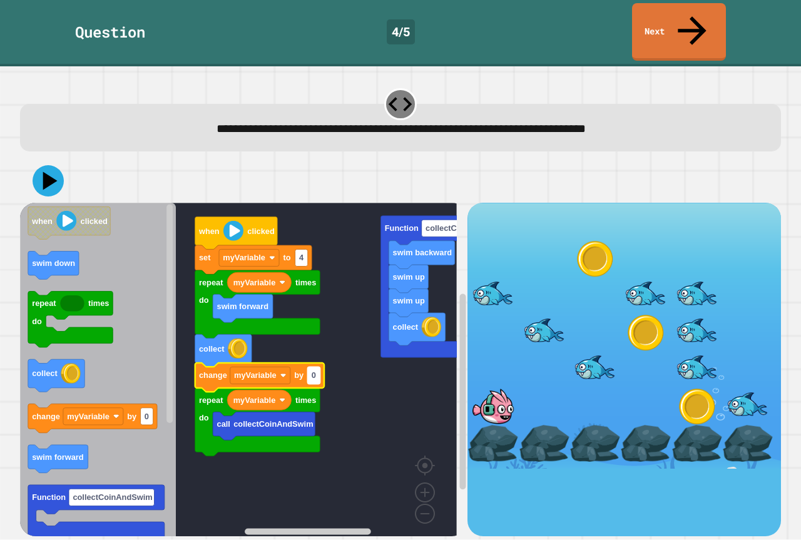
click at [314, 371] on text "0" at bounding box center [313, 375] width 4 height 9
type input "*"
click at [54, 162] on icon at bounding box center [48, 181] width 38 height 38
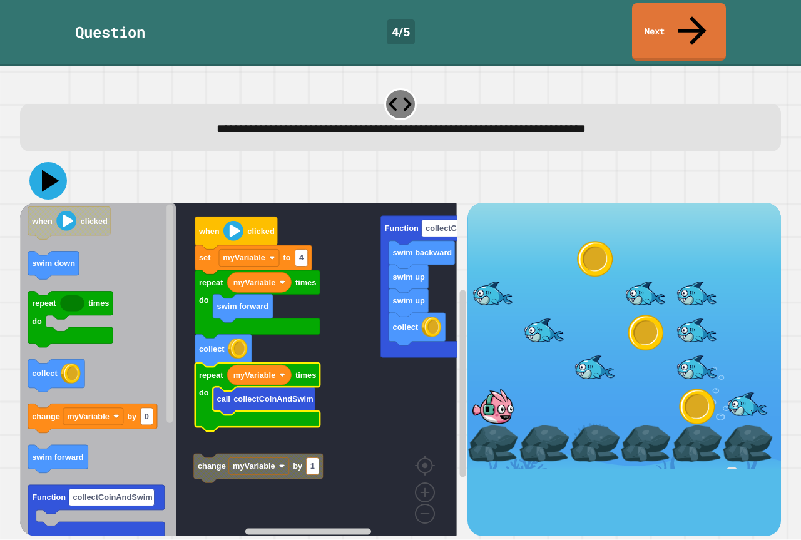
click at [56, 162] on icon at bounding box center [48, 181] width 38 height 38
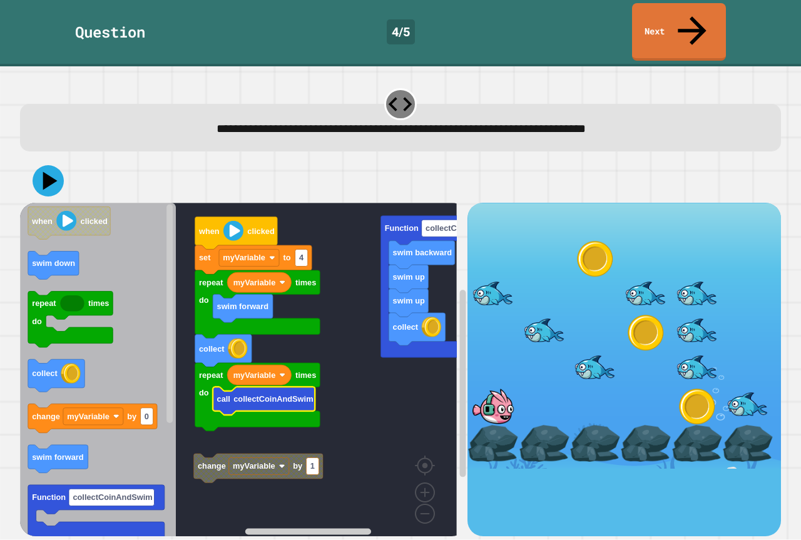
click at [237, 395] on text "collectCoinAndSwim" at bounding box center [272, 399] width 79 height 9
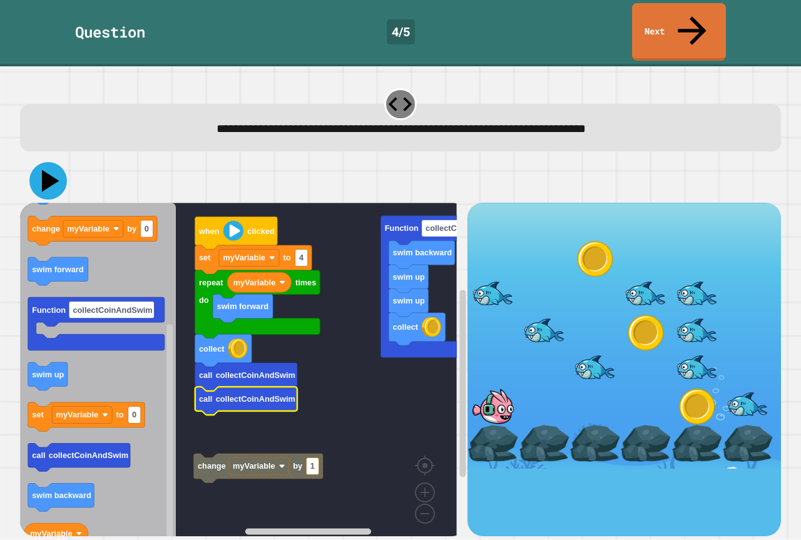
click at [46, 162] on icon at bounding box center [48, 181] width 38 height 38
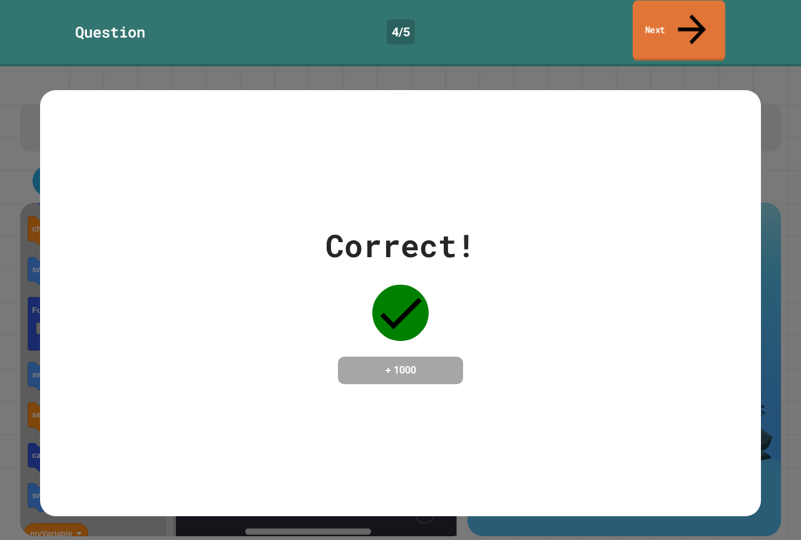
click at [676, 14] on link "Next" at bounding box center [678, 31] width 93 height 61
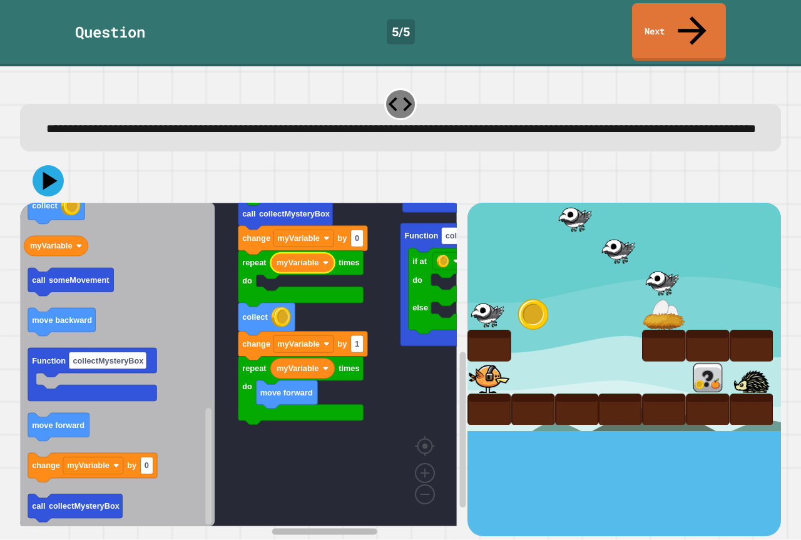
click at [369, 527] on icon "Blockly Workspace" at bounding box center [346, 531] width 232 height 9
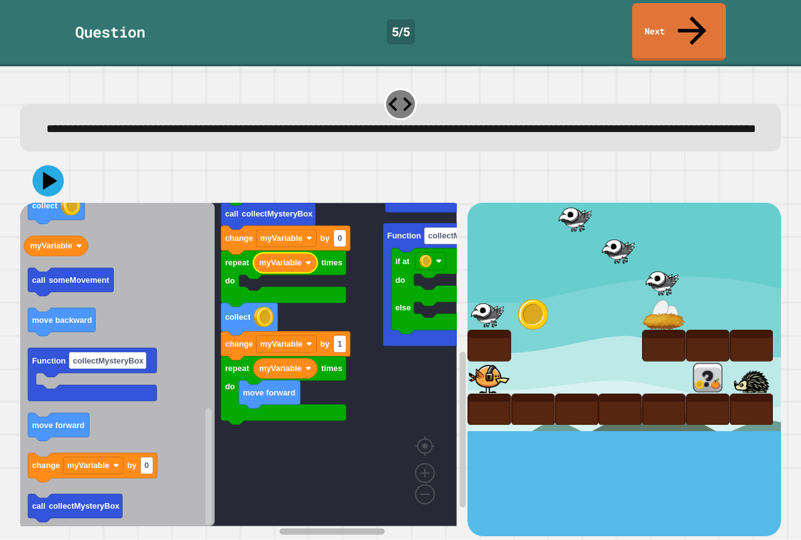
click at [368, 528] on rect "Blockly Workspace" at bounding box center [331, 531] width 105 height 6
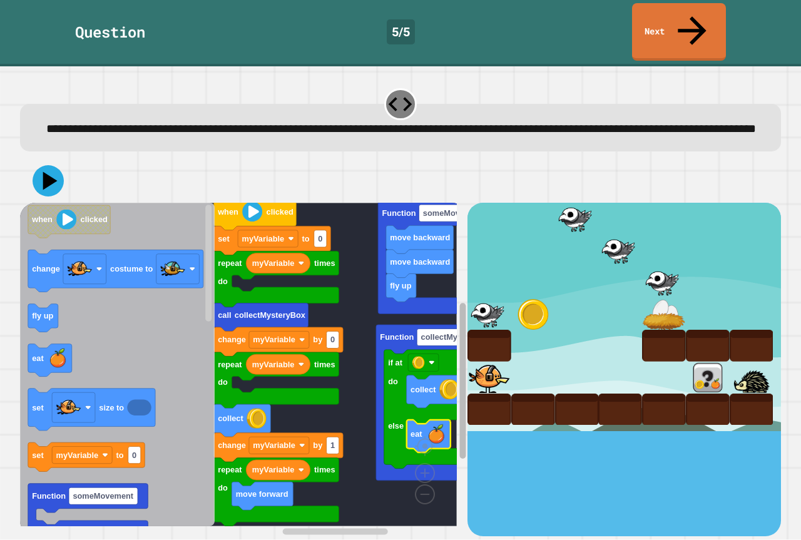
click at [467, 377] on div "fly up move backward move backward Function someMovement change myVariable by 0…" at bounding box center [400, 369] width 761 height 333
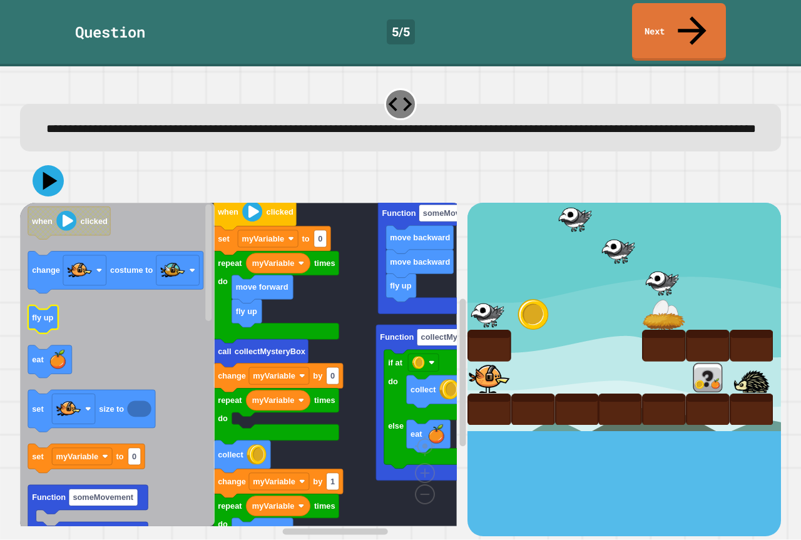
click at [40, 309] on icon "when clicked change costume to fly up eat set size to set myVariable to 0 Funct…" at bounding box center [117, 364] width 195 height 323
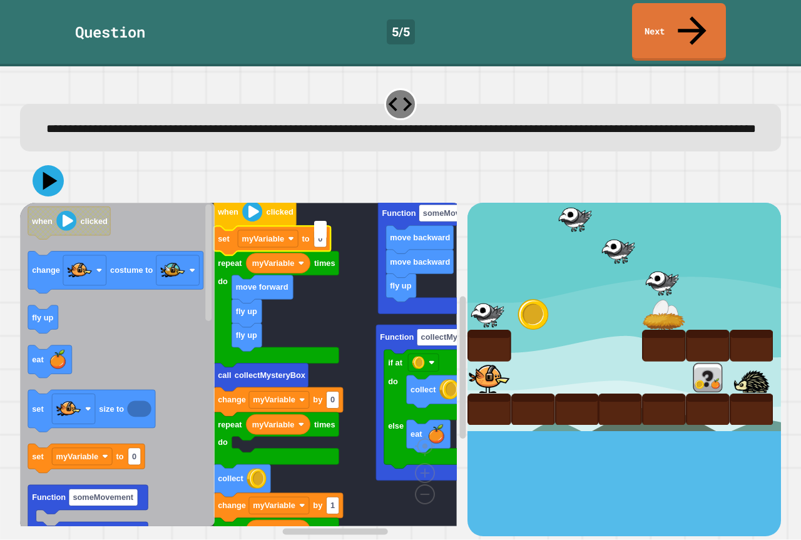
type input "*"
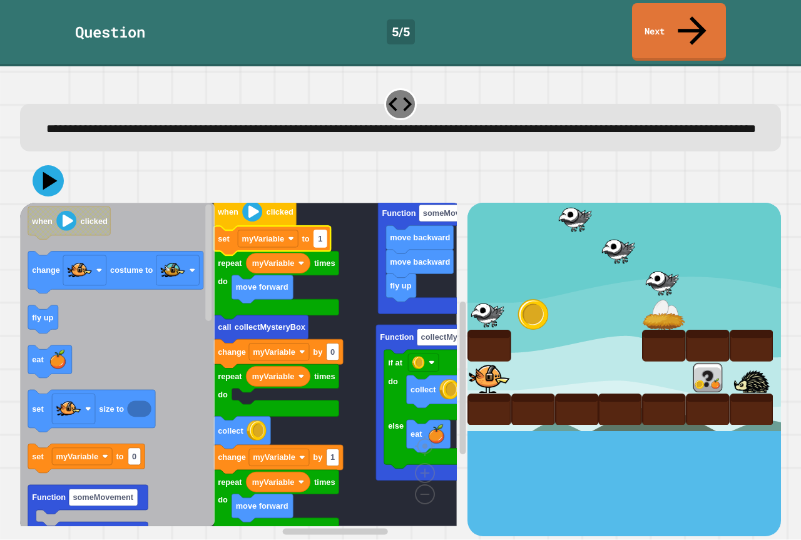
click at [323, 230] on rect "Blockly Workspace" at bounding box center [320, 238] width 13 height 17
type input "*"
click at [45, 313] on text "fly up" at bounding box center [42, 317] width 21 height 9
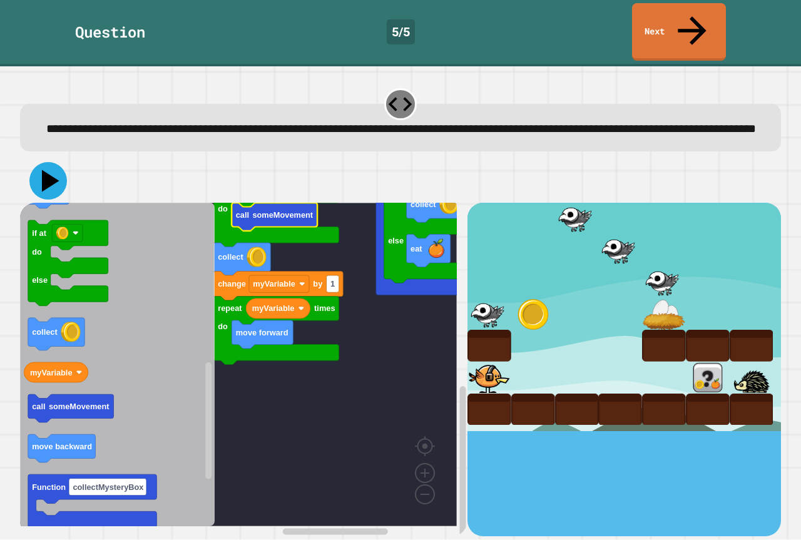
click at [47, 170] on icon at bounding box center [51, 181] width 18 height 22
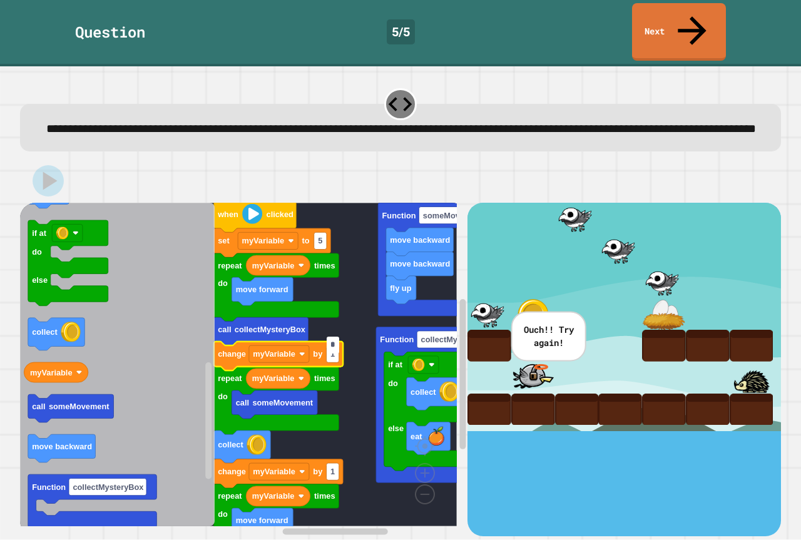
type input "*"
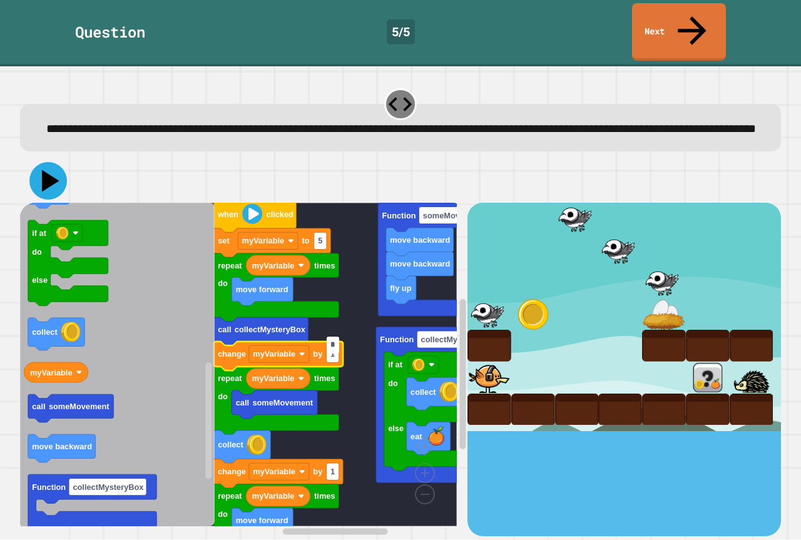
click at [55, 168] on icon at bounding box center [48, 181] width 38 height 38
click at [333, 340] on input "*" at bounding box center [332, 344] width 13 height 17
type input "*"
click at [50, 164] on icon at bounding box center [48, 181] width 38 height 38
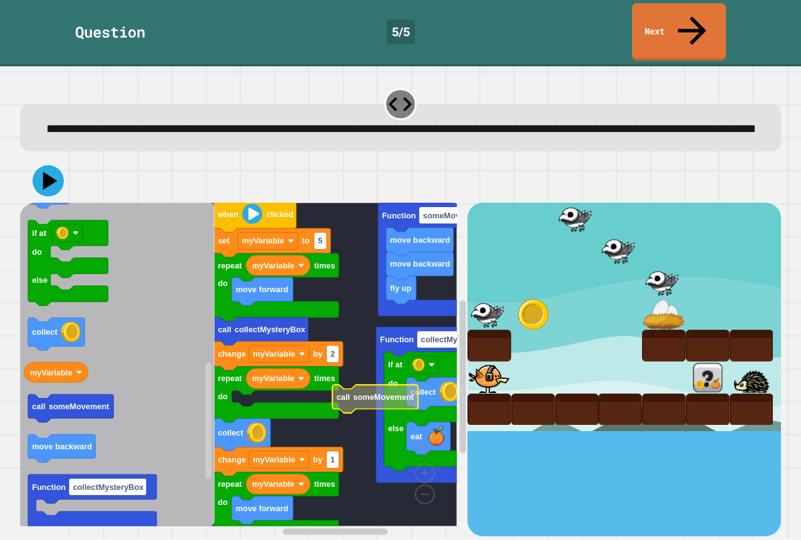
click at [210, 386] on div "fly up move backward move backward Function someMovement Function collectMyster…" at bounding box center [243, 369] width 447 height 333
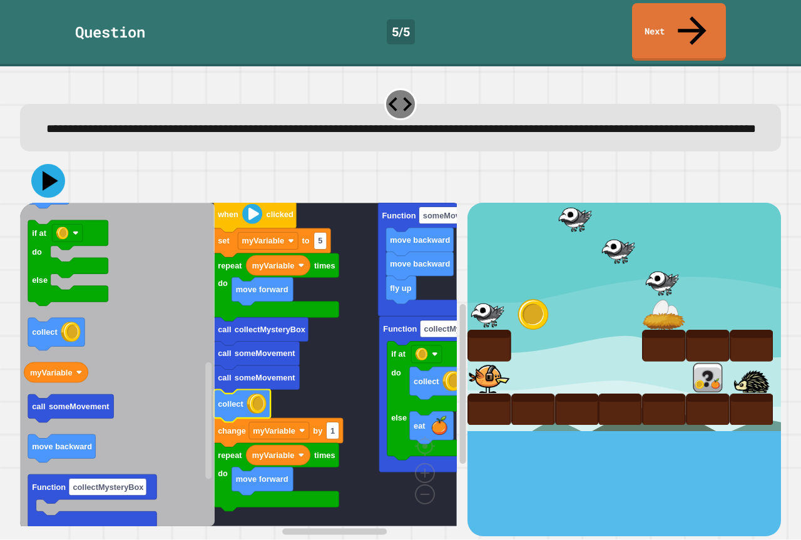
click at [54, 168] on icon at bounding box center [48, 181] width 34 height 34
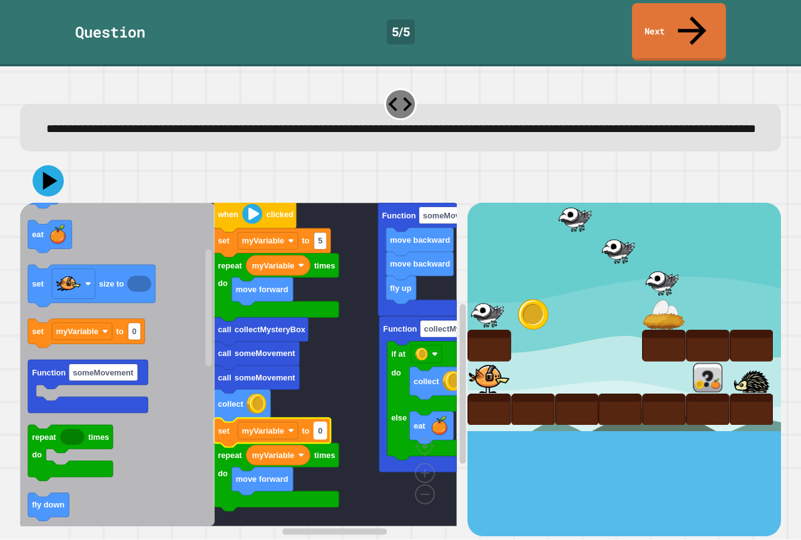
click at [326, 422] on rect "Blockly Workspace" at bounding box center [320, 430] width 13 height 17
type input "*"
click at [51, 168] on icon at bounding box center [48, 181] width 38 height 38
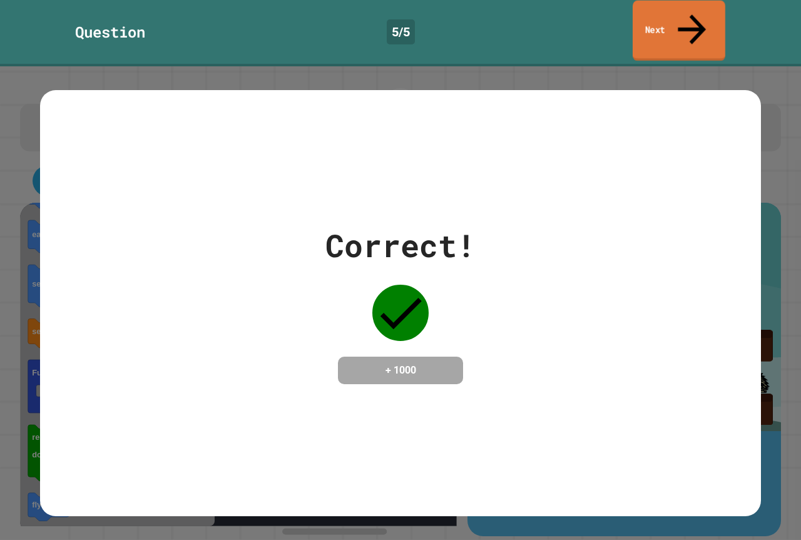
click at [684, 23] on link "Next" at bounding box center [678, 31] width 93 height 61
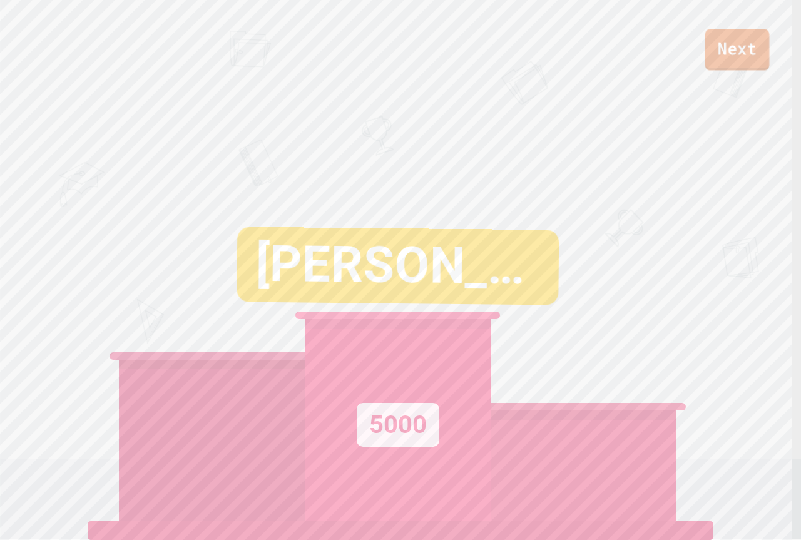
click at [732, 38] on link "Next" at bounding box center [737, 49] width 64 height 41
